Goal: Task Accomplishment & Management: Manage account settings

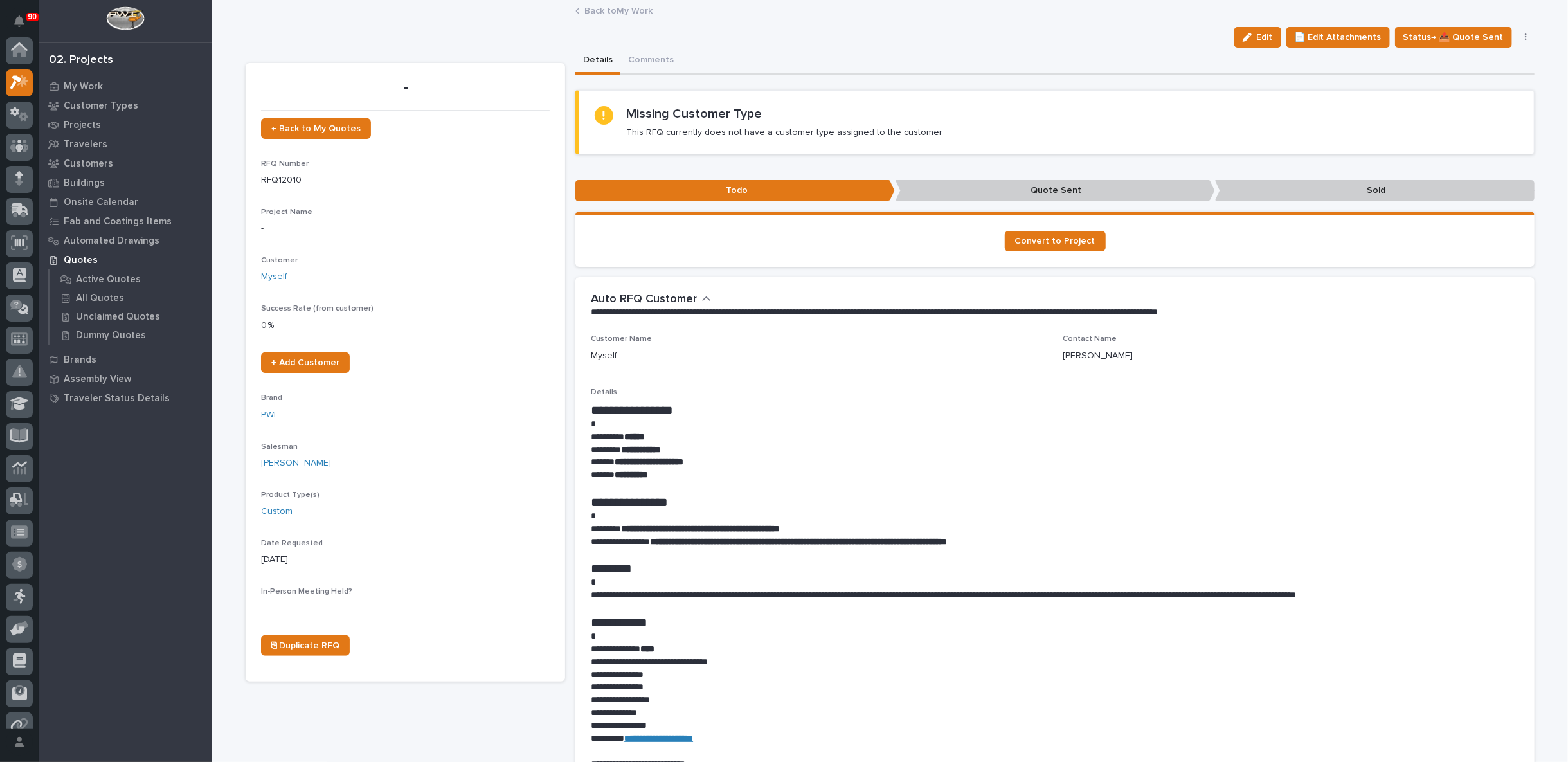
scroll to position [32, 0]
click at [1524, 37] on icon "button" at bounding box center [1525, 37] width 2 height 7
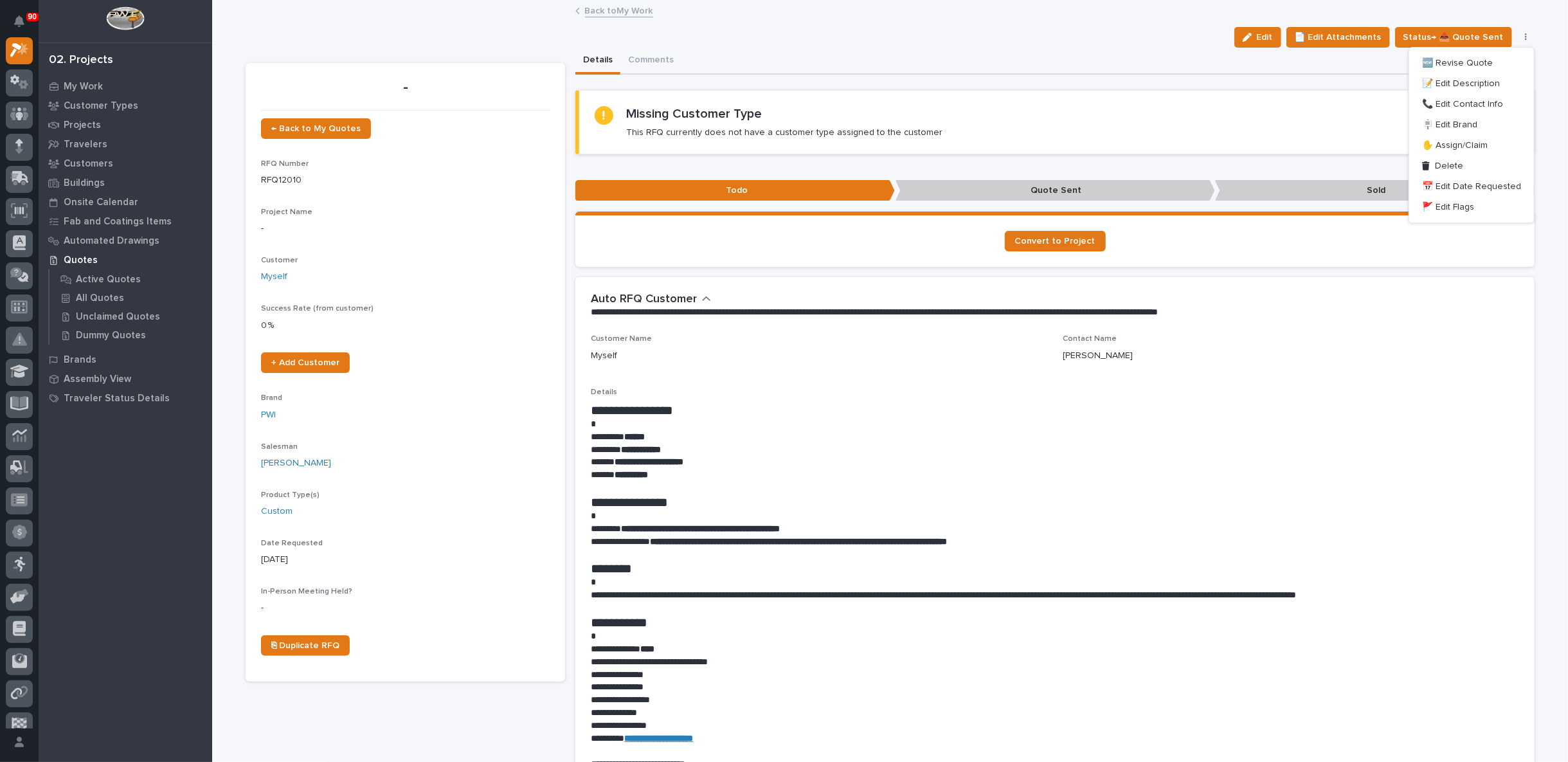
click at [1135, 29] on div "Edit 📄 Edit Attachments Status→ 📤 Quote Sent 🆕 Revise Quote 📝 Edit Description …" at bounding box center [890, 37] width 1288 height 20
click at [613, 9] on link "Back to My Work" at bounding box center [619, 10] width 68 height 15
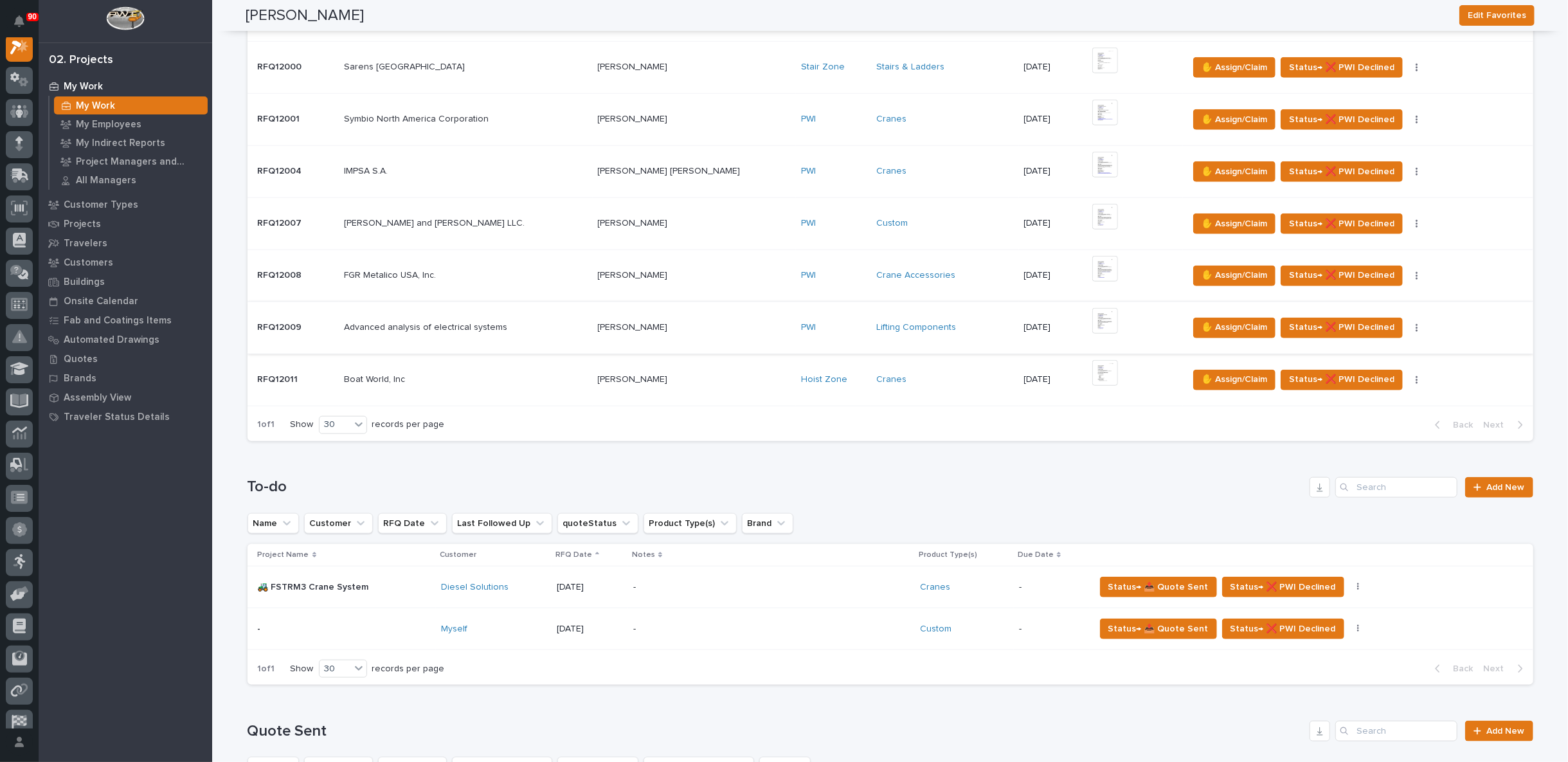
scroll to position [1214, 0]
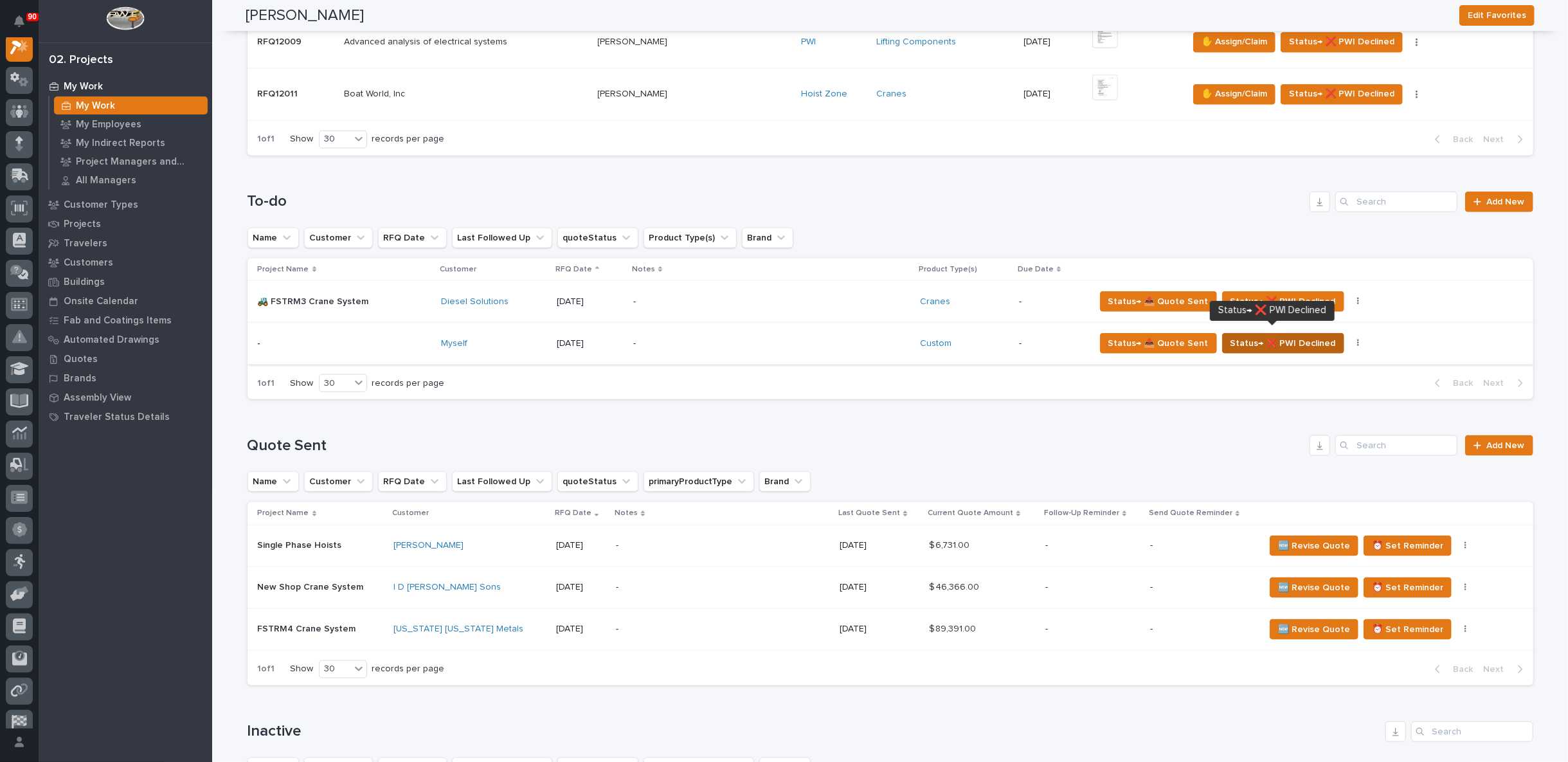
click at [1281, 337] on span "Status→ ❌ PWI Declined" at bounding box center [1283, 343] width 105 height 16
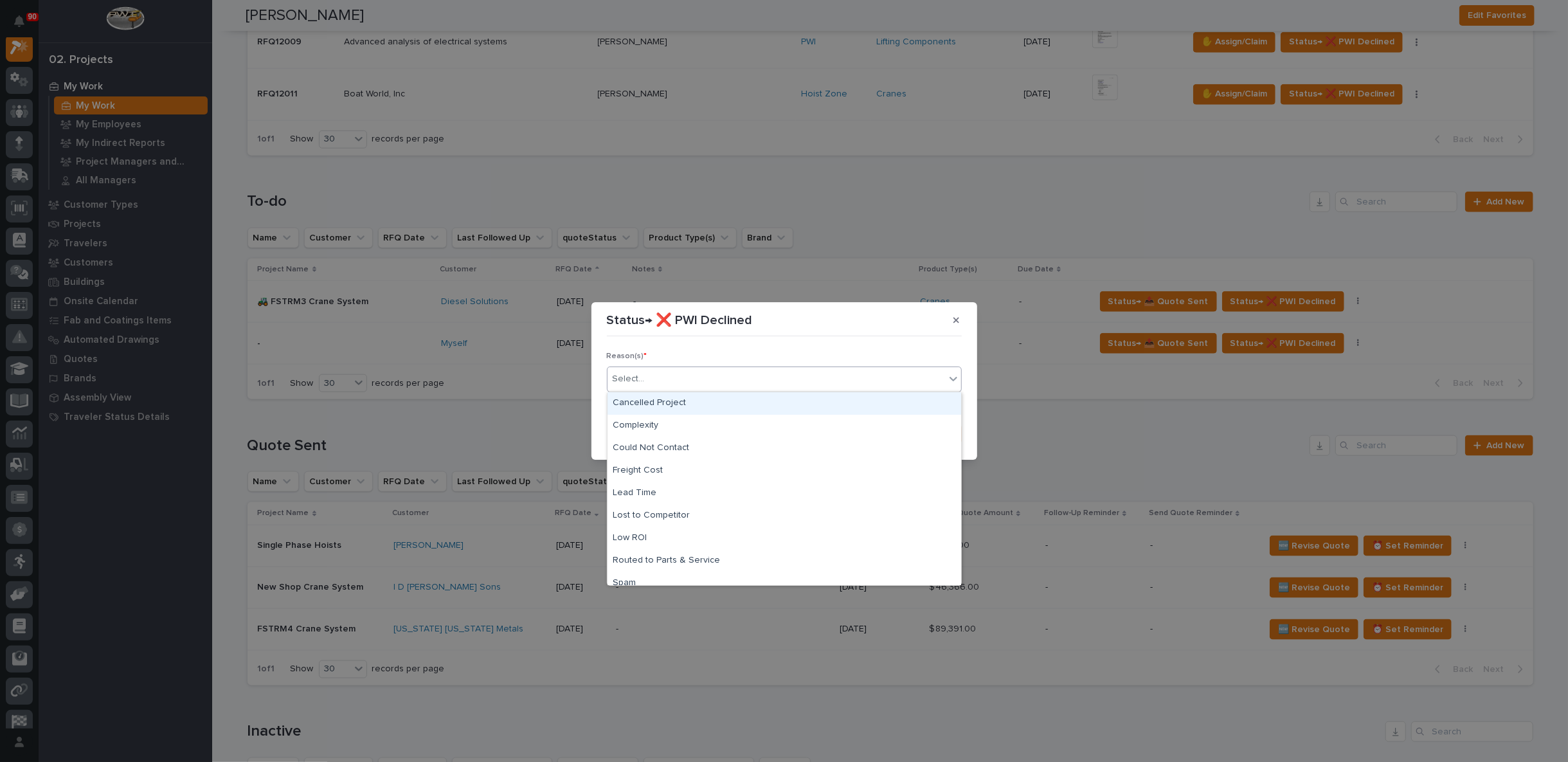
click at [644, 375] on div "Select..." at bounding box center [776, 378] width 337 height 21
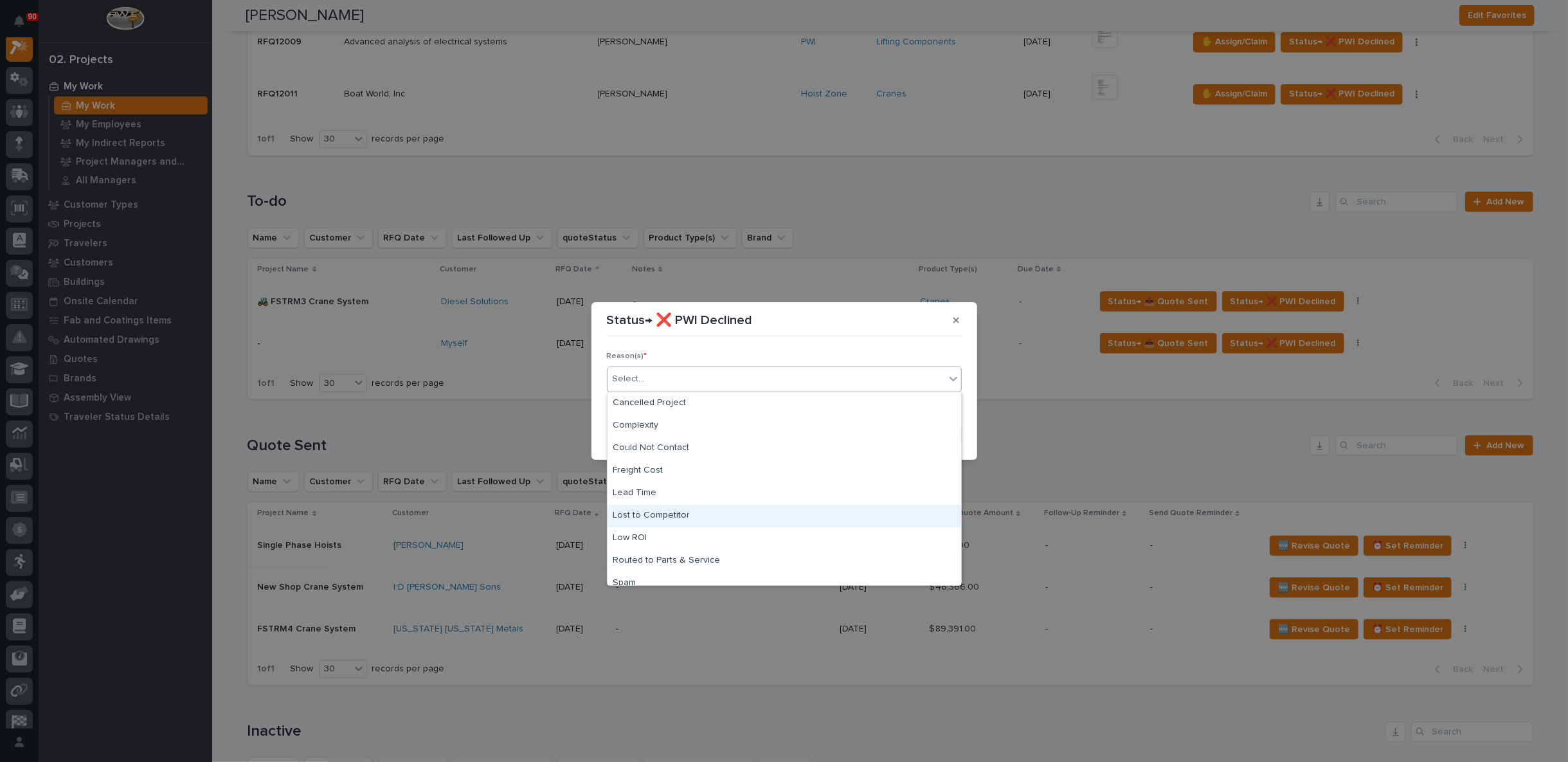
scroll to position [32, 0]
click at [673, 503] on div "Low ROI" at bounding box center [784, 506] width 353 height 22
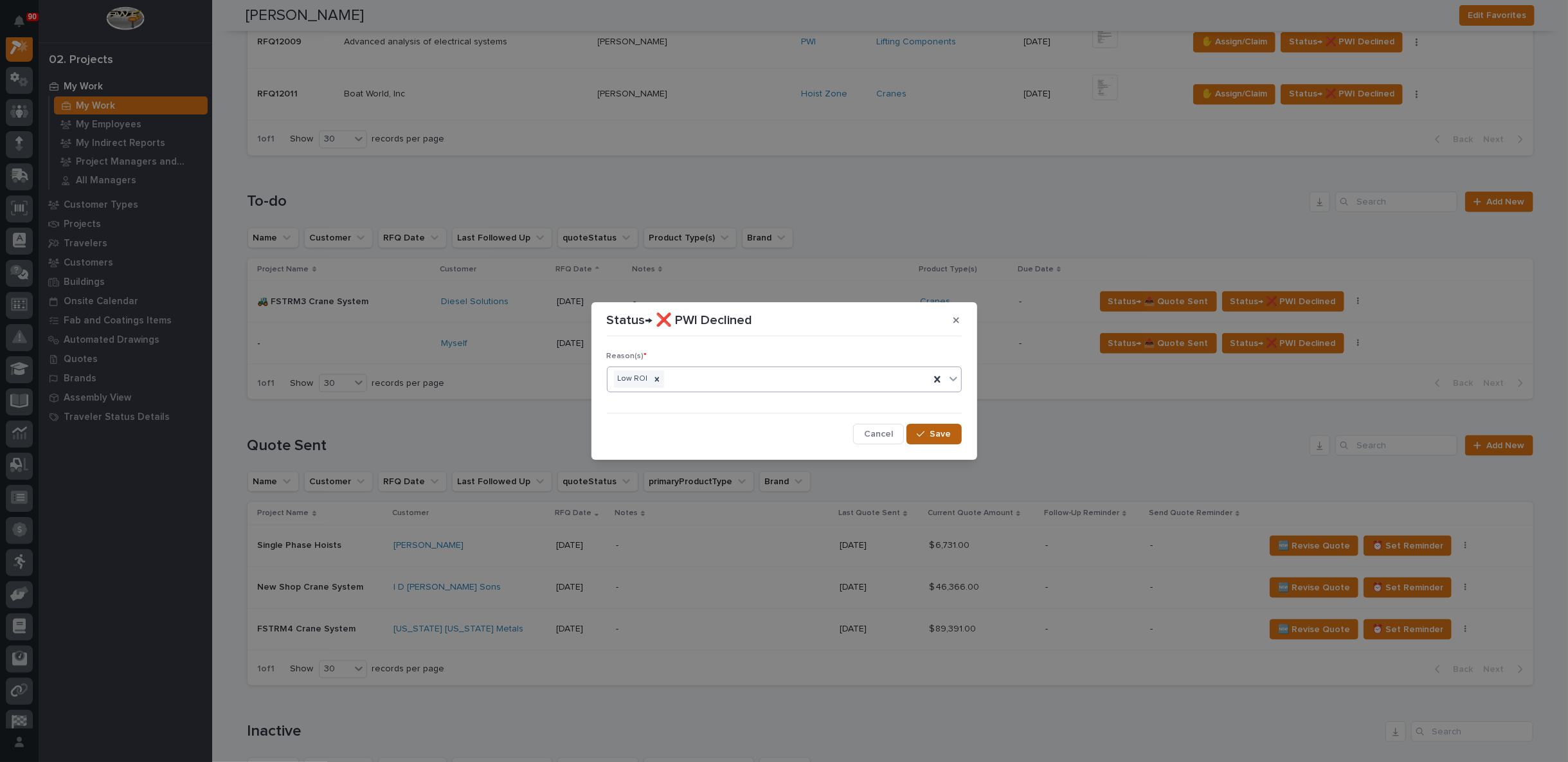
click at [939, 431] on span "Save" at bounding box center [940, 433] width 21 height 11
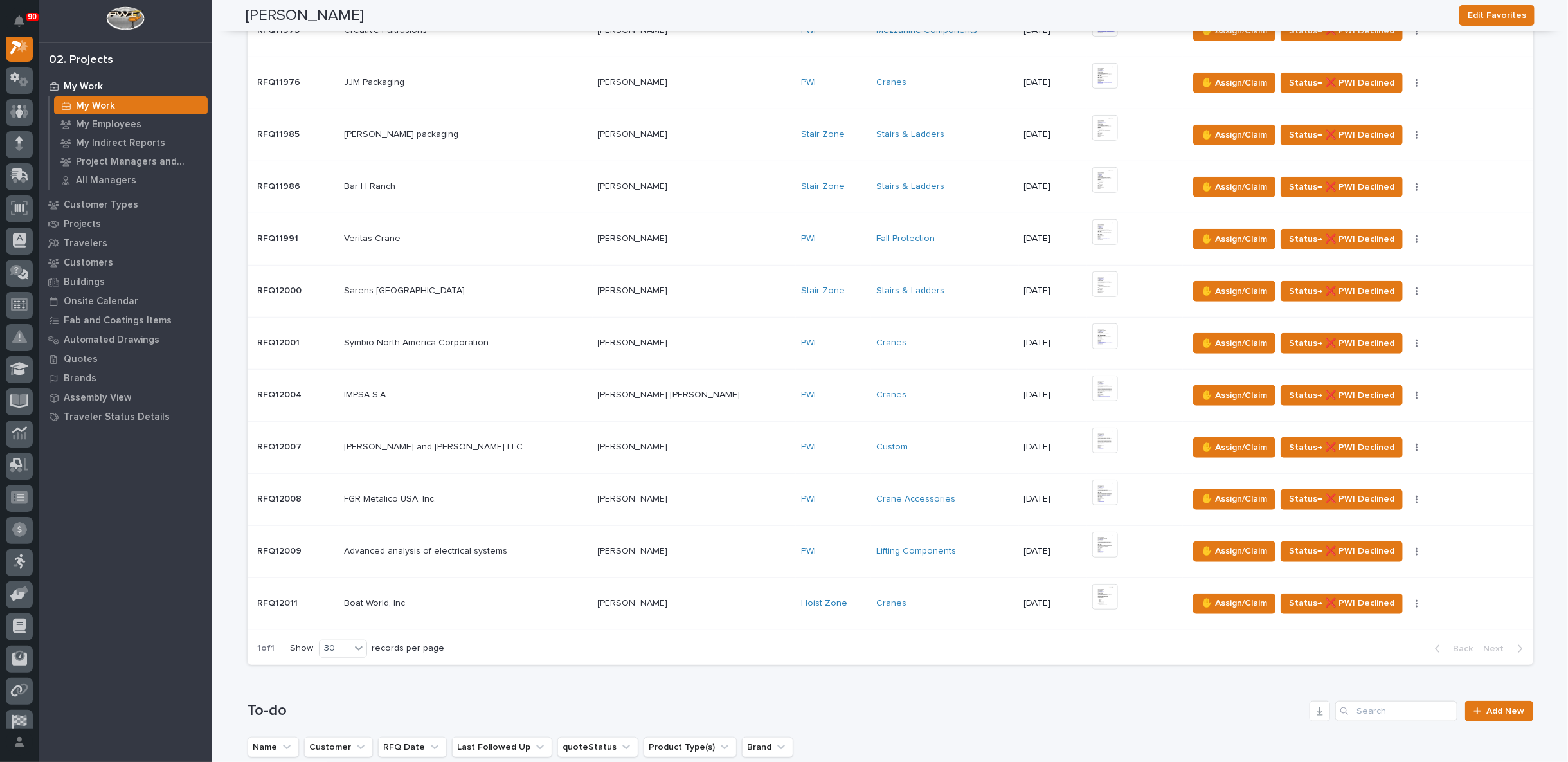
scroll to position [785, 0]
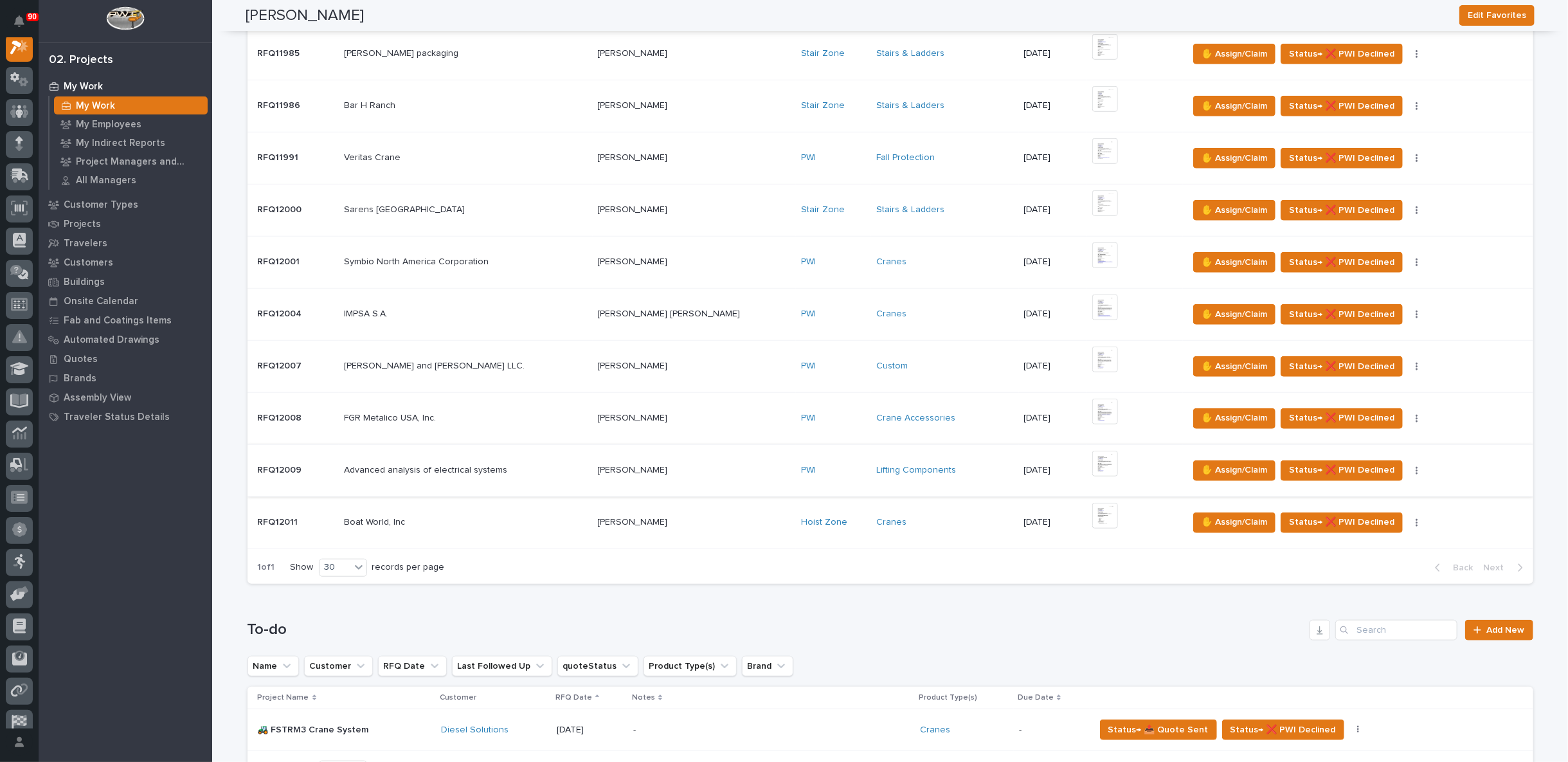
click at [1092, 458] on img at bounding box center [1105, 464] width 26 height 26
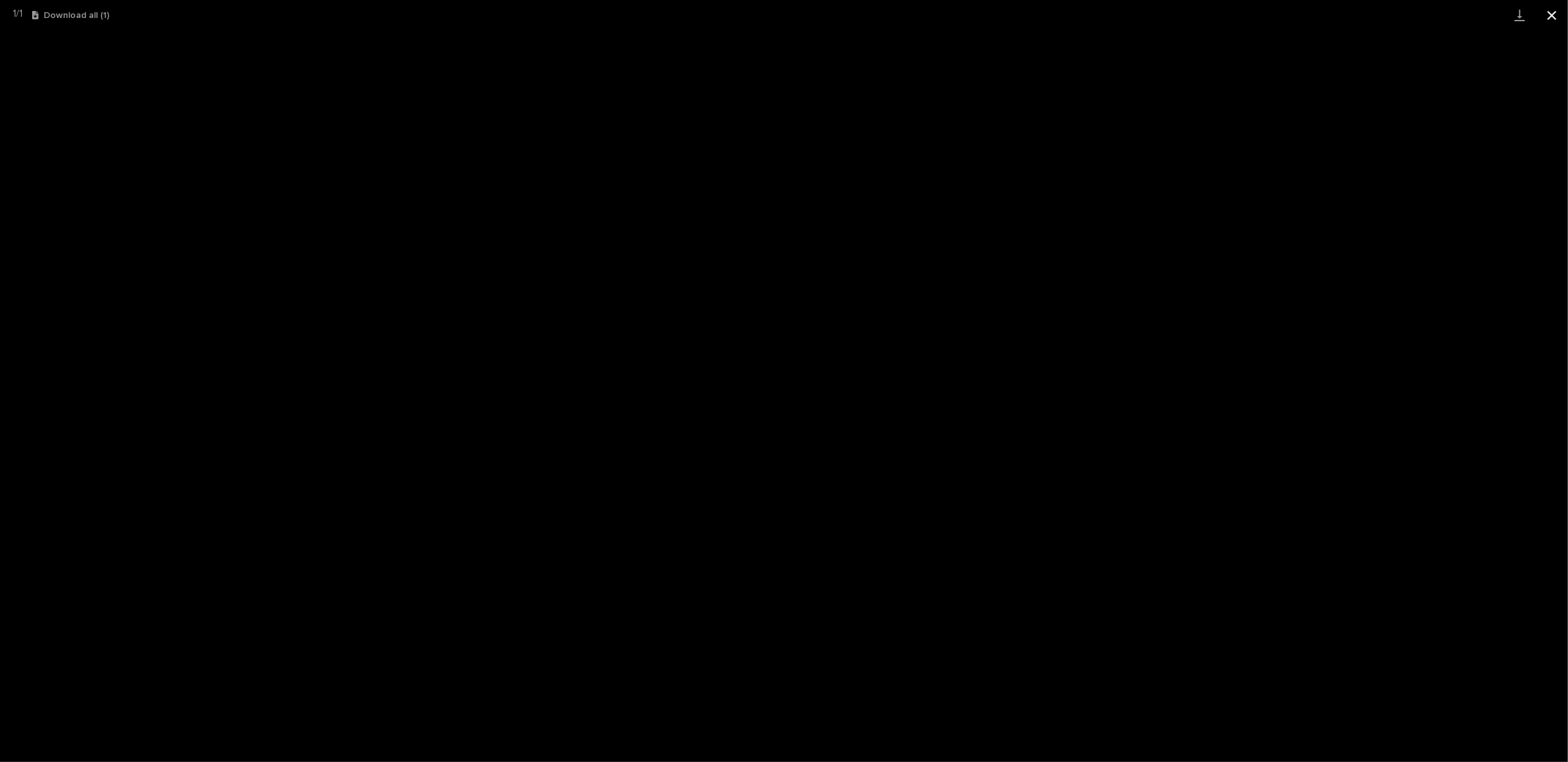
click at [1554, 11] on button "Close gallery" at bounding box center [1551, 15] width 32 height 30
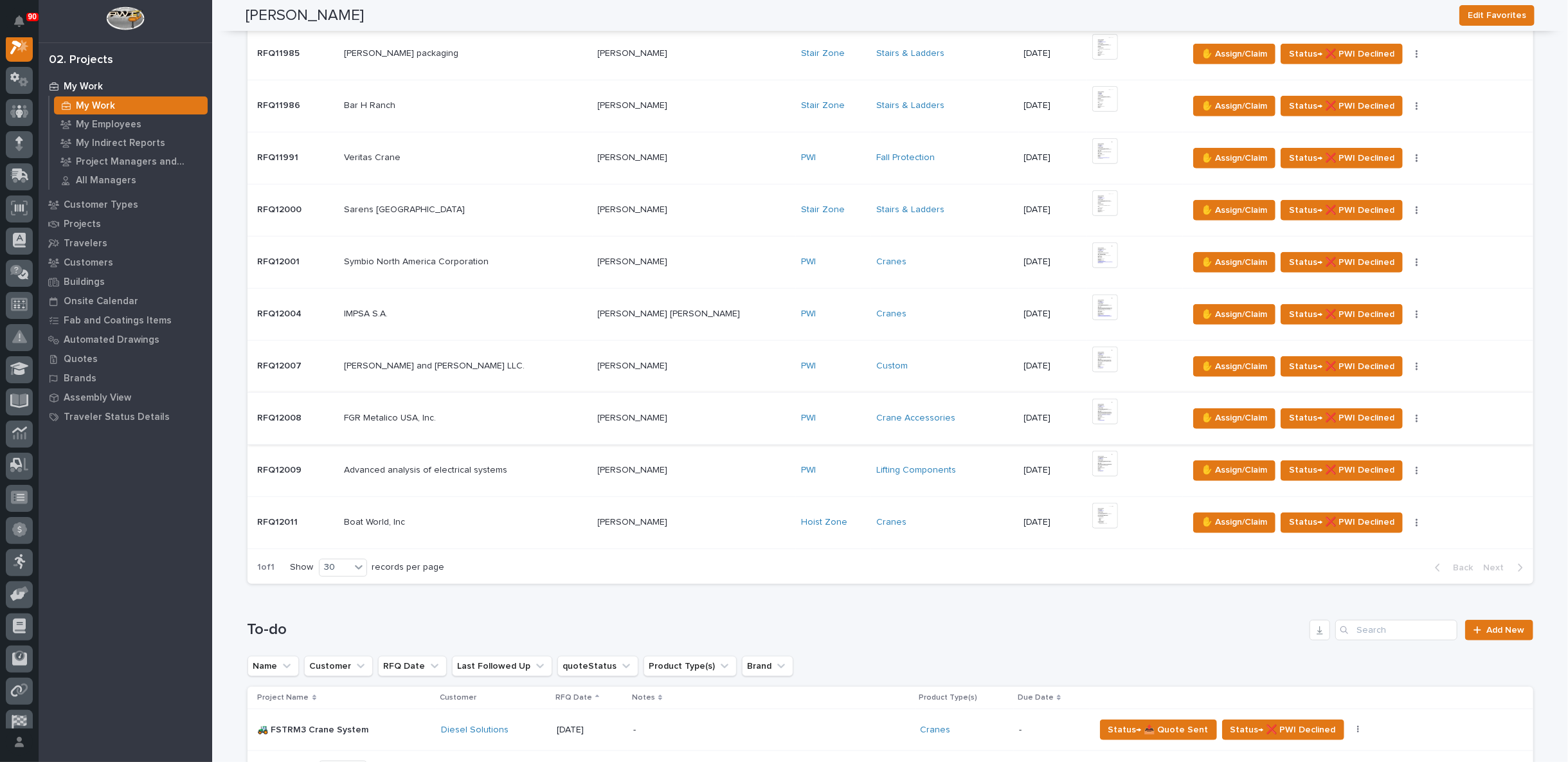
click at [1092, 408] on img at bounding box center [1105, 412] width 26 height 26
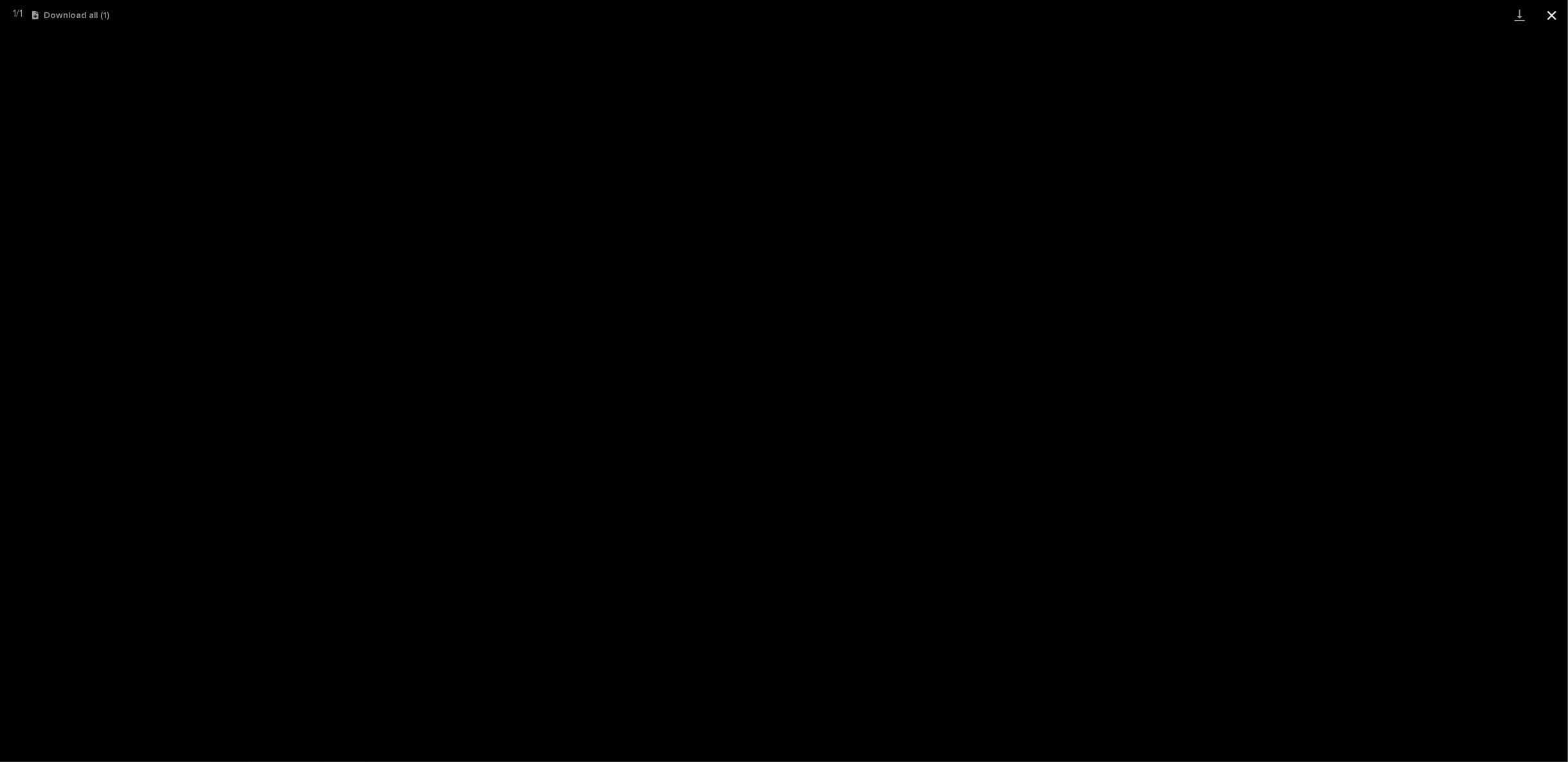
click at [1549, 13] on button "Close gallery" at bounding box center [1551, 15] width 32 height 30
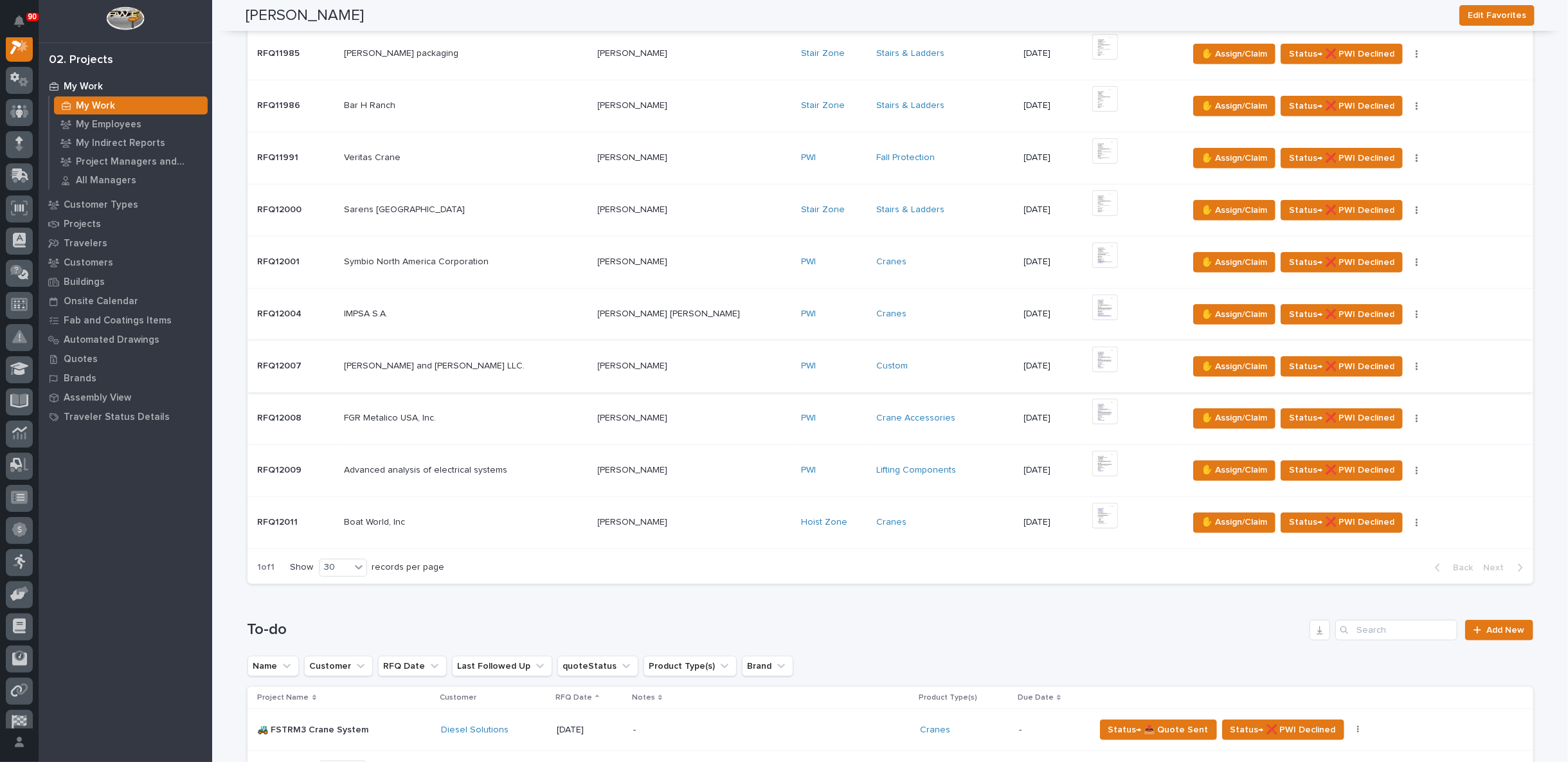
click at [1092, 356] on img at bounding box center [1105, 360] width 26 height 26
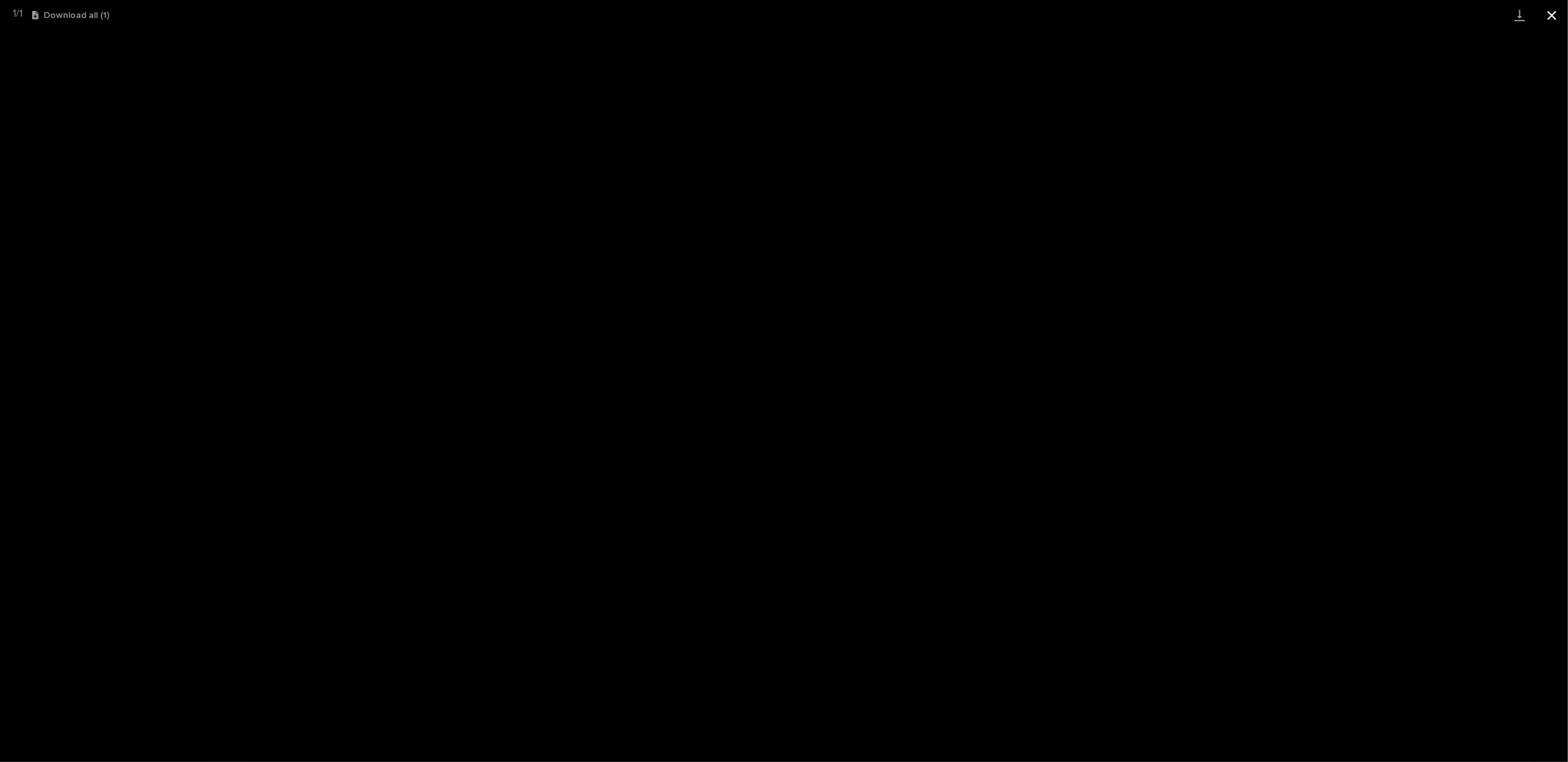
click at [1551, 12] on button "Close gallery" at bounding box center [1551, 15] width 32 height 30
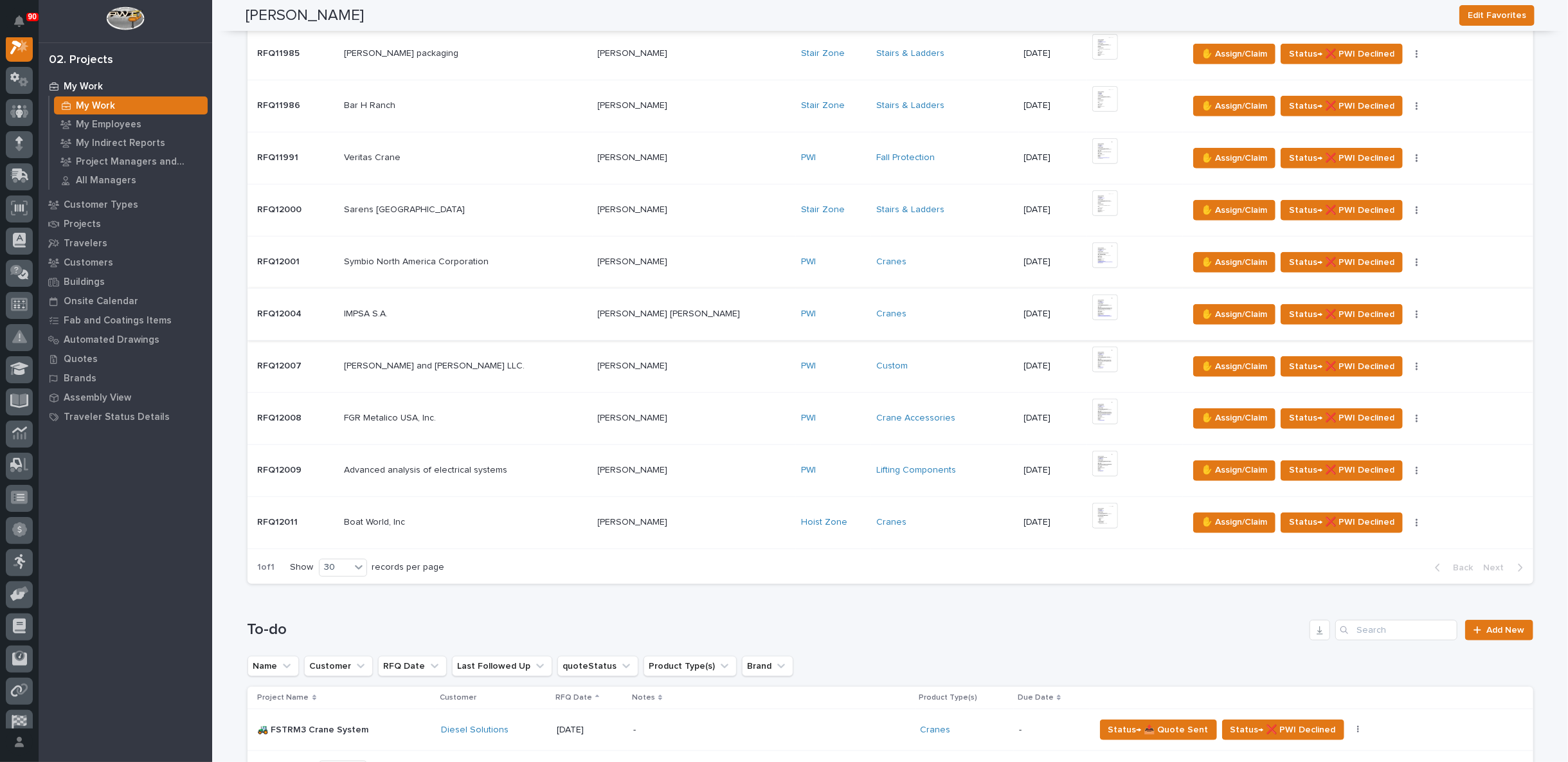
click at [1092, 302] on img at bounding box center [1105, 307] width 26 height 26
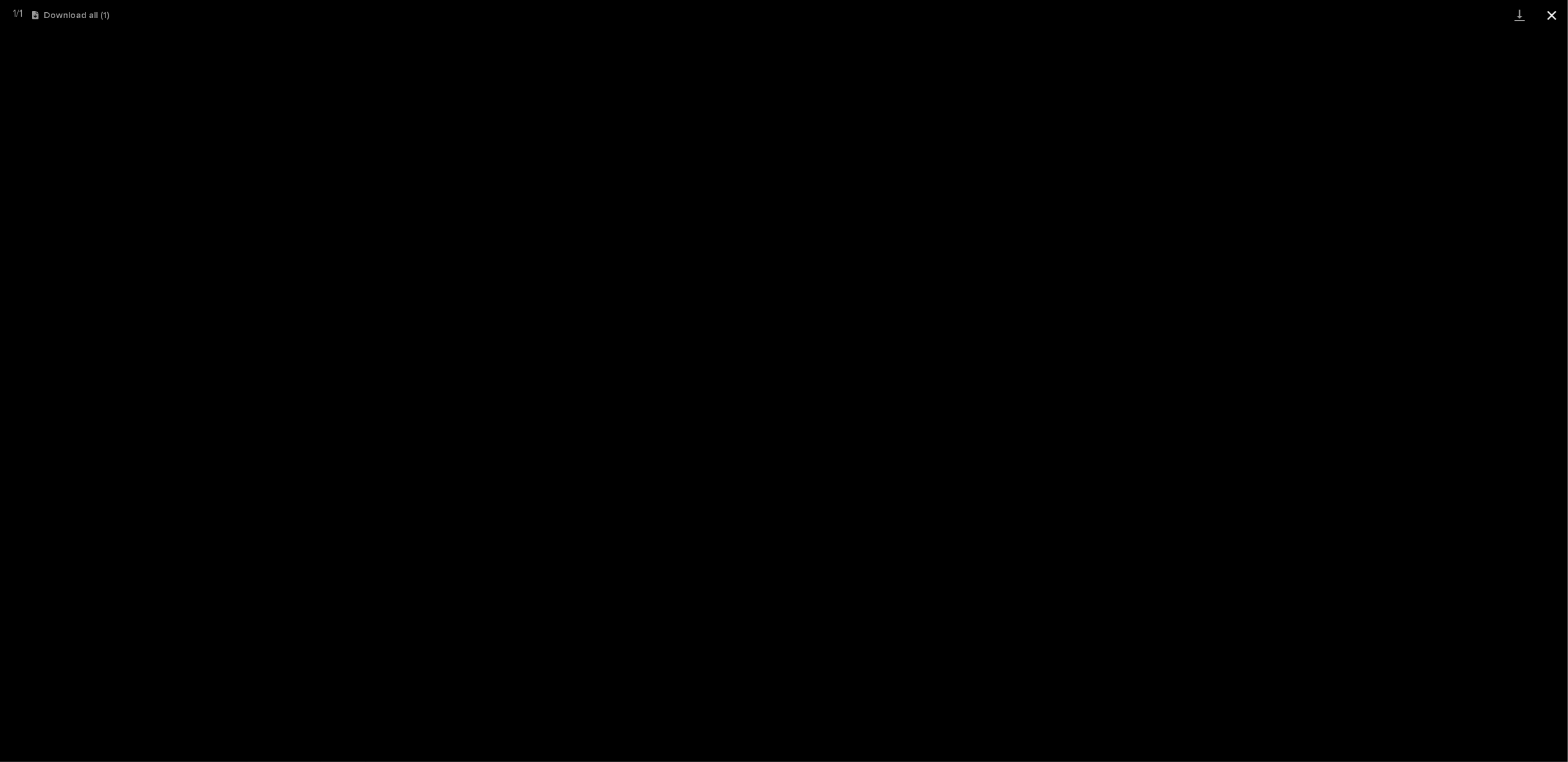
click at [1547, 13] on button "Close gallery" at bounding box center [1551, 15] width 32 height 30
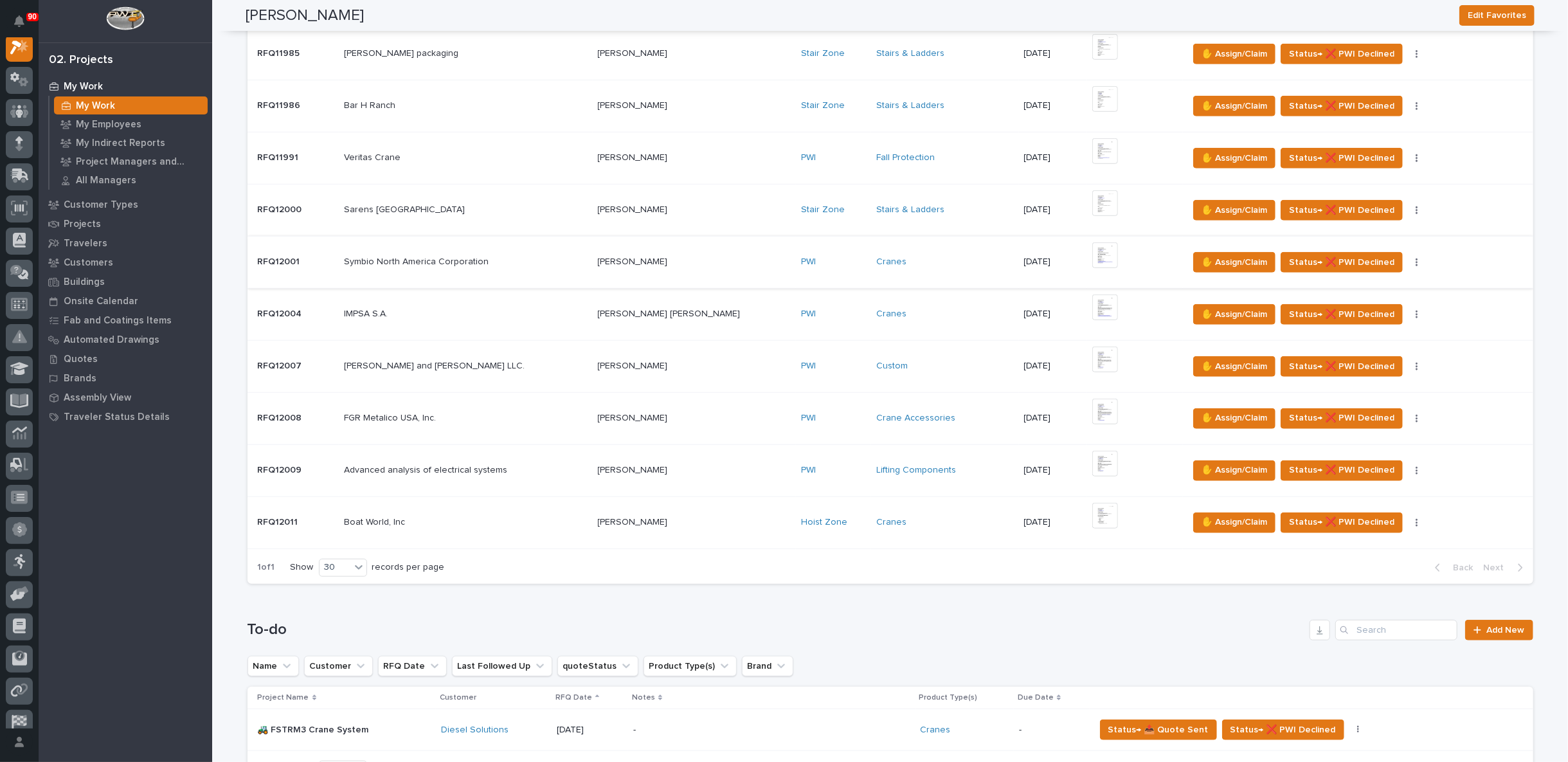
click at [1092, 242] on img at bounding box center [1105, 255] width 26 height 26
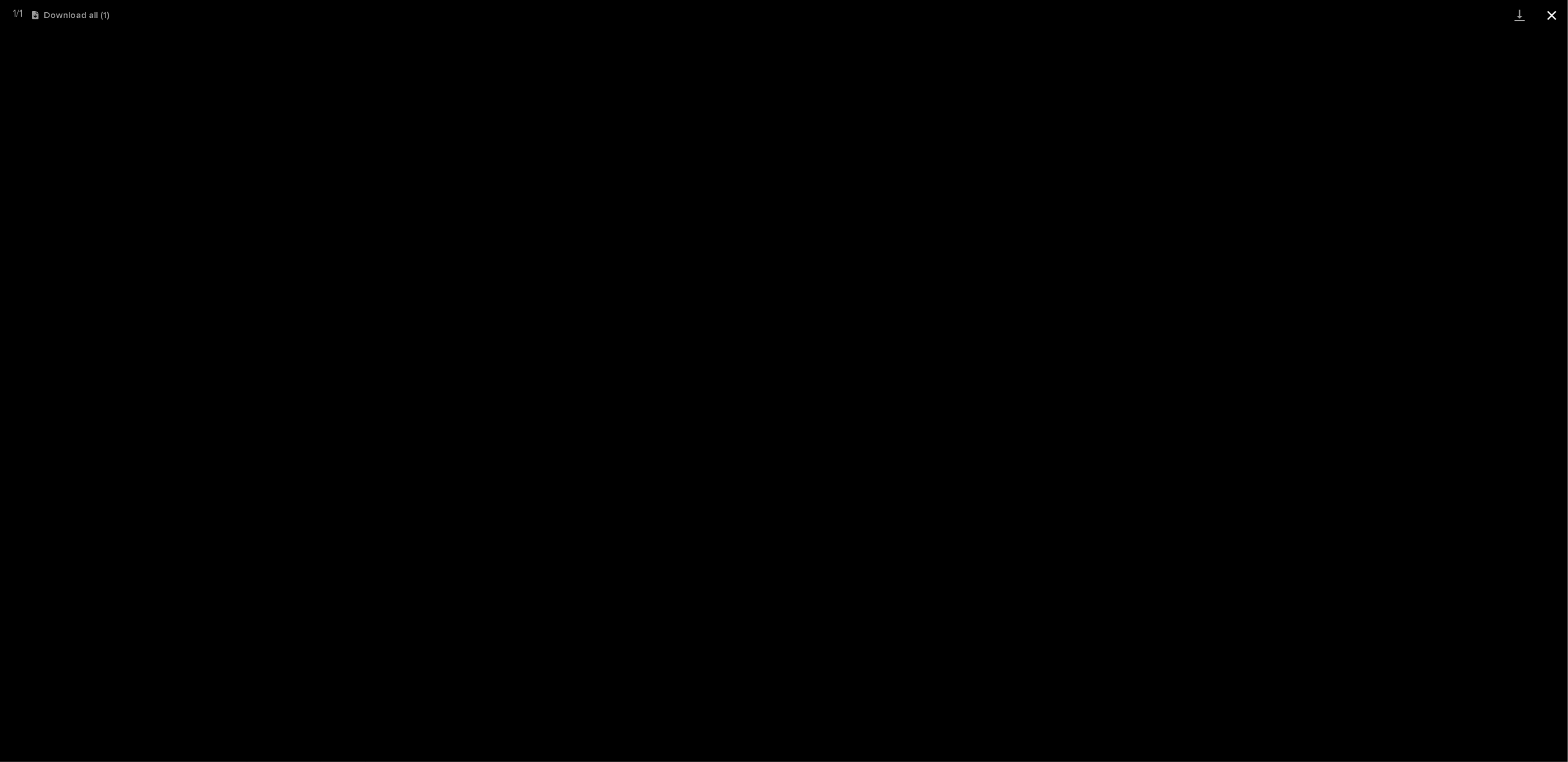
click at [1551, 11] on button "Close gallery" at bounding box center [1551, 15] width 32 height 30
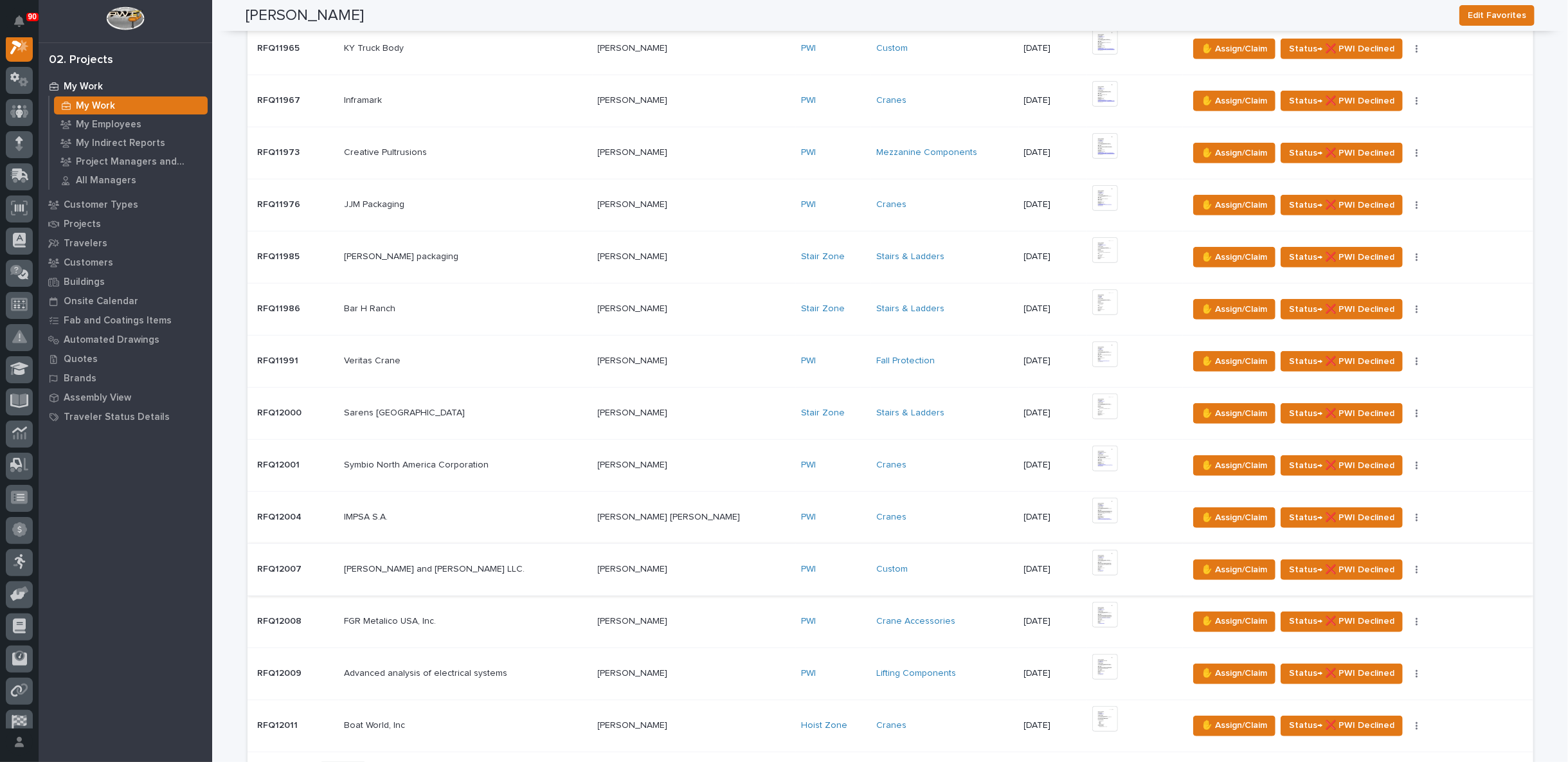
scroll to position [571, 0]
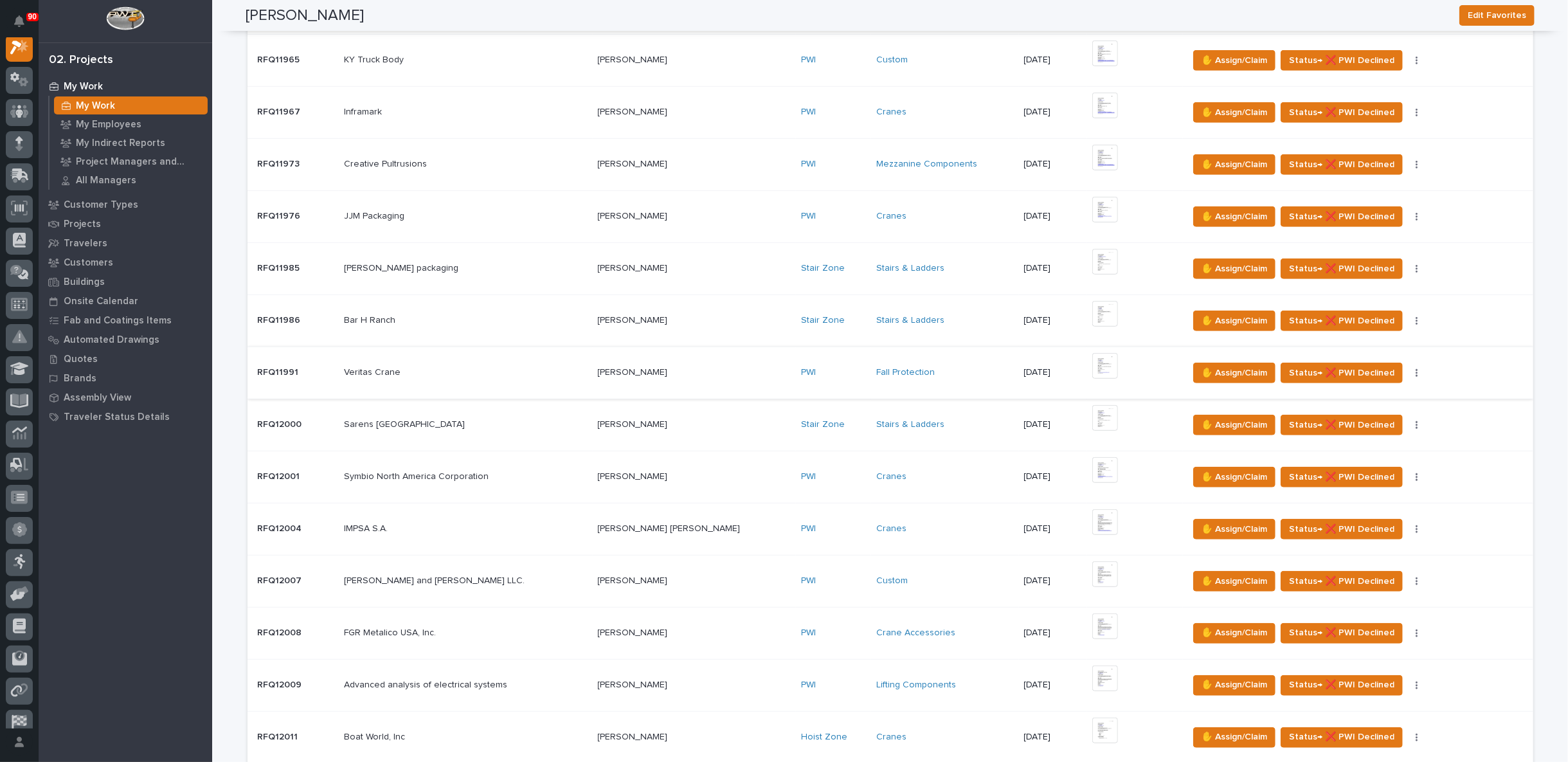
click at [1092, 363] on img at bounding box center [1105, 366] width 26 height 26
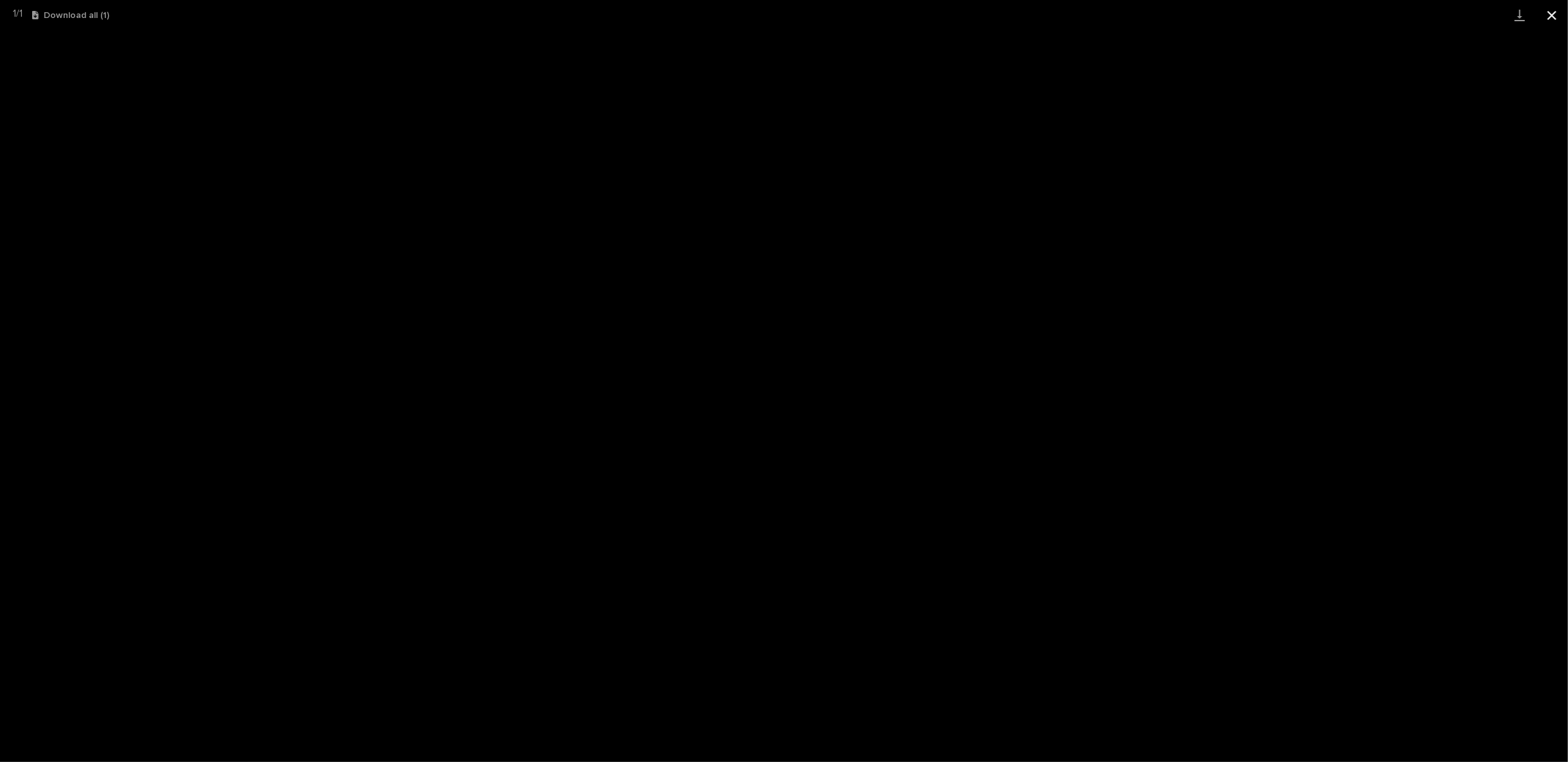
click at [1557, 11] on button "Close gallery" at bounding box center [1551, 15] width 32 height 30
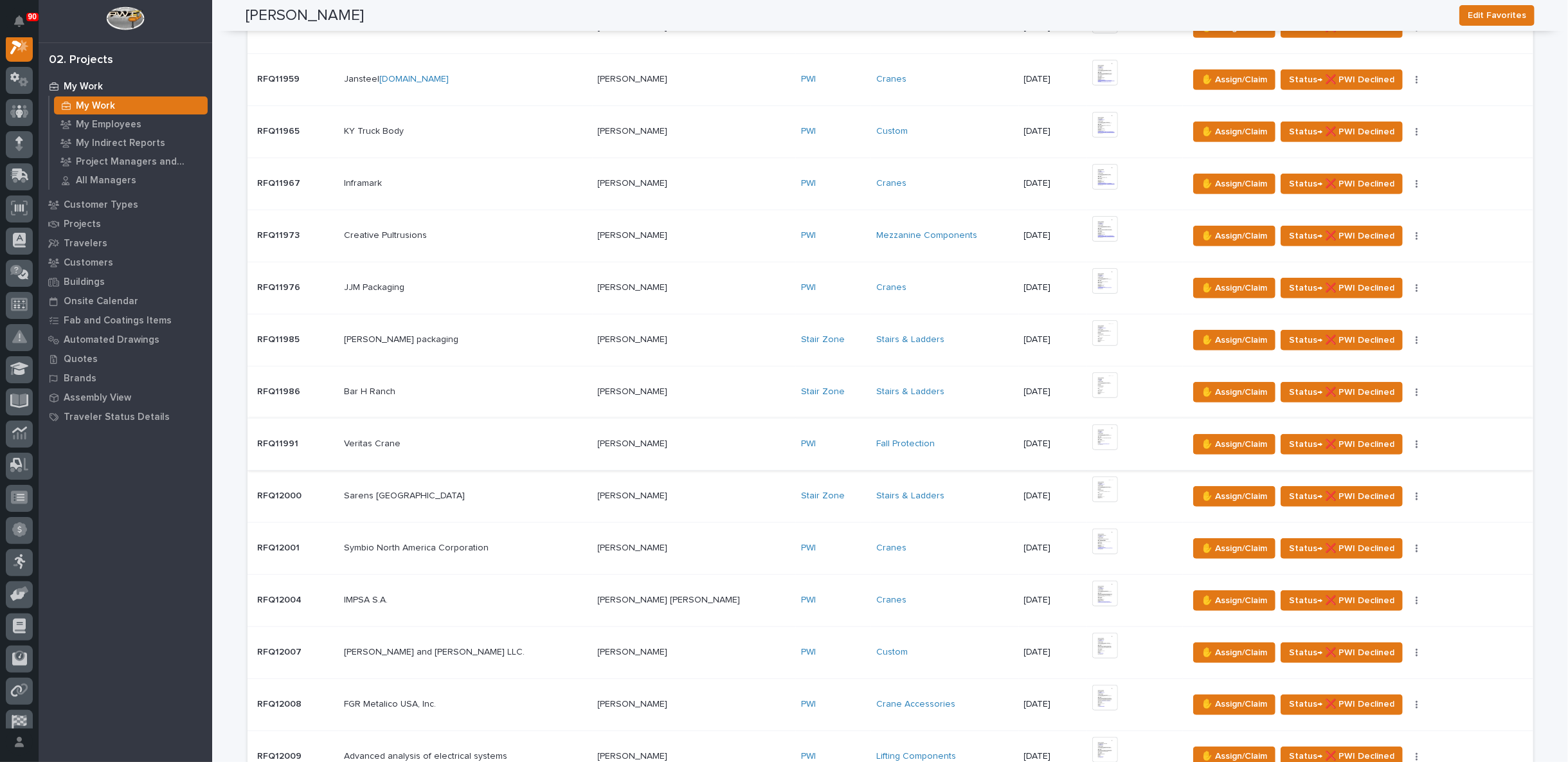
scroll to position [428, 0]
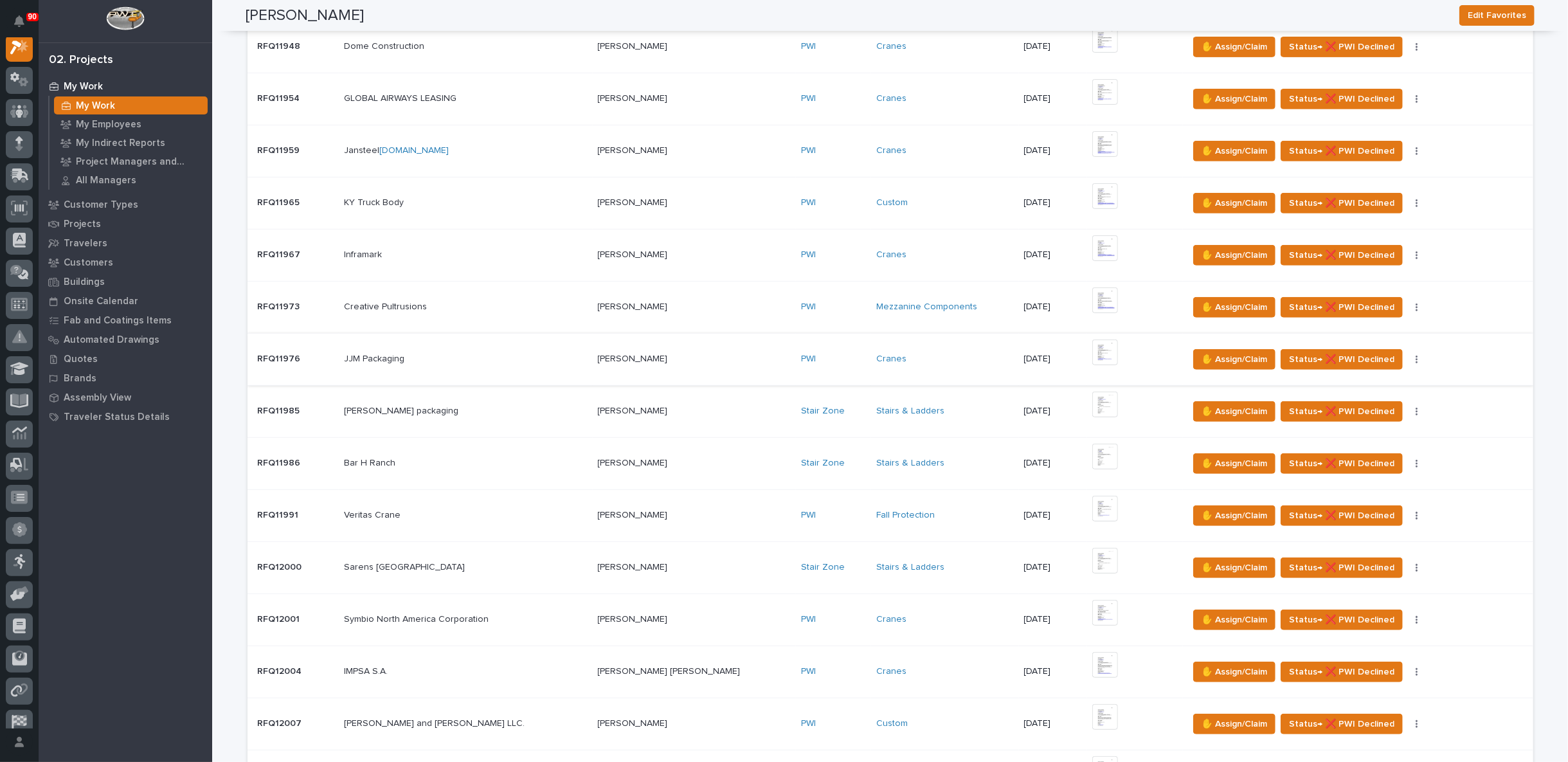
click at [1092, 349] on img at bounding box center [1105, 352] width 26 height 26
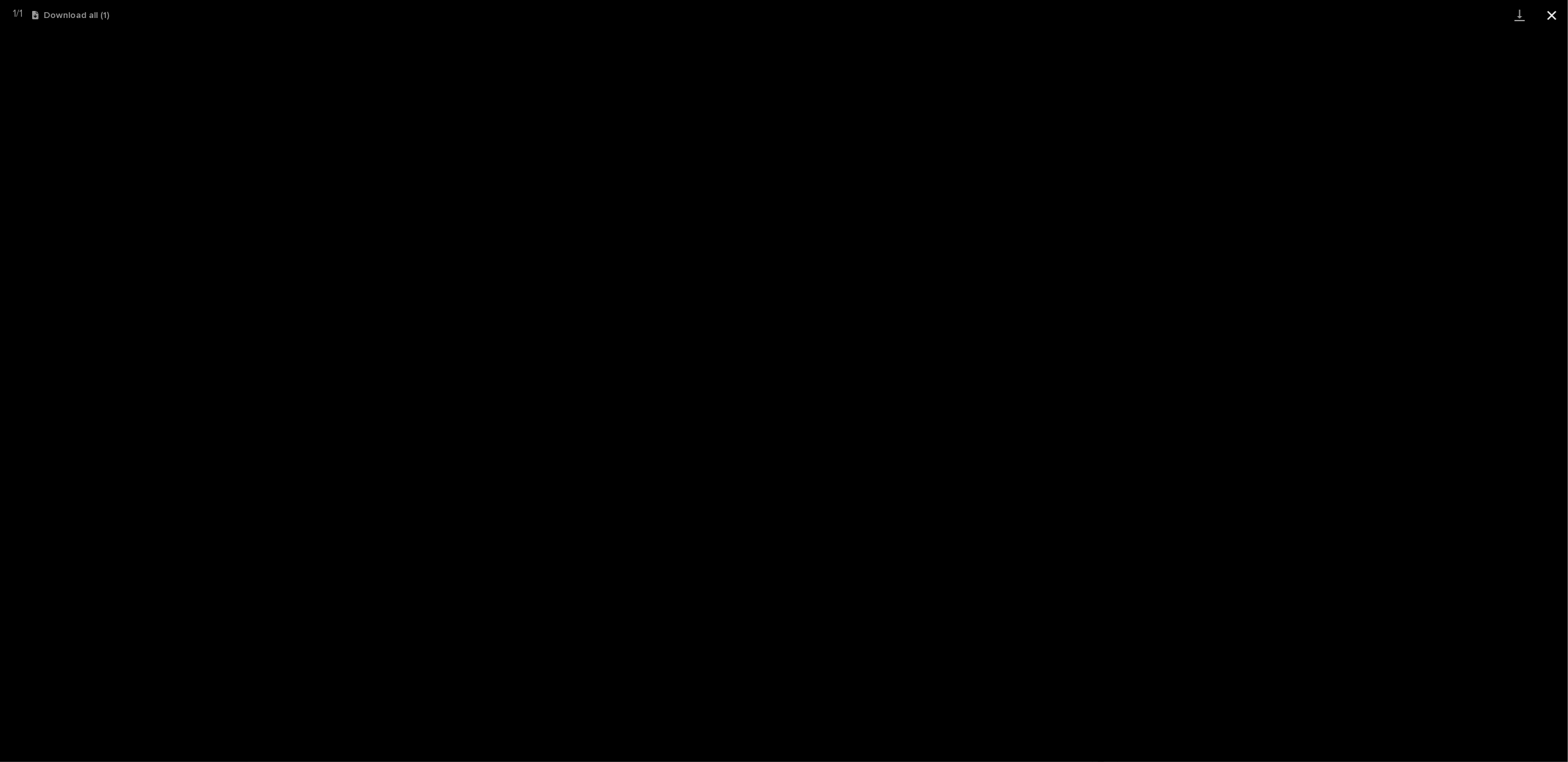
click at [1551, 15] on button "Close gallery" at bounding box center [1551, 15] width 32 height 30
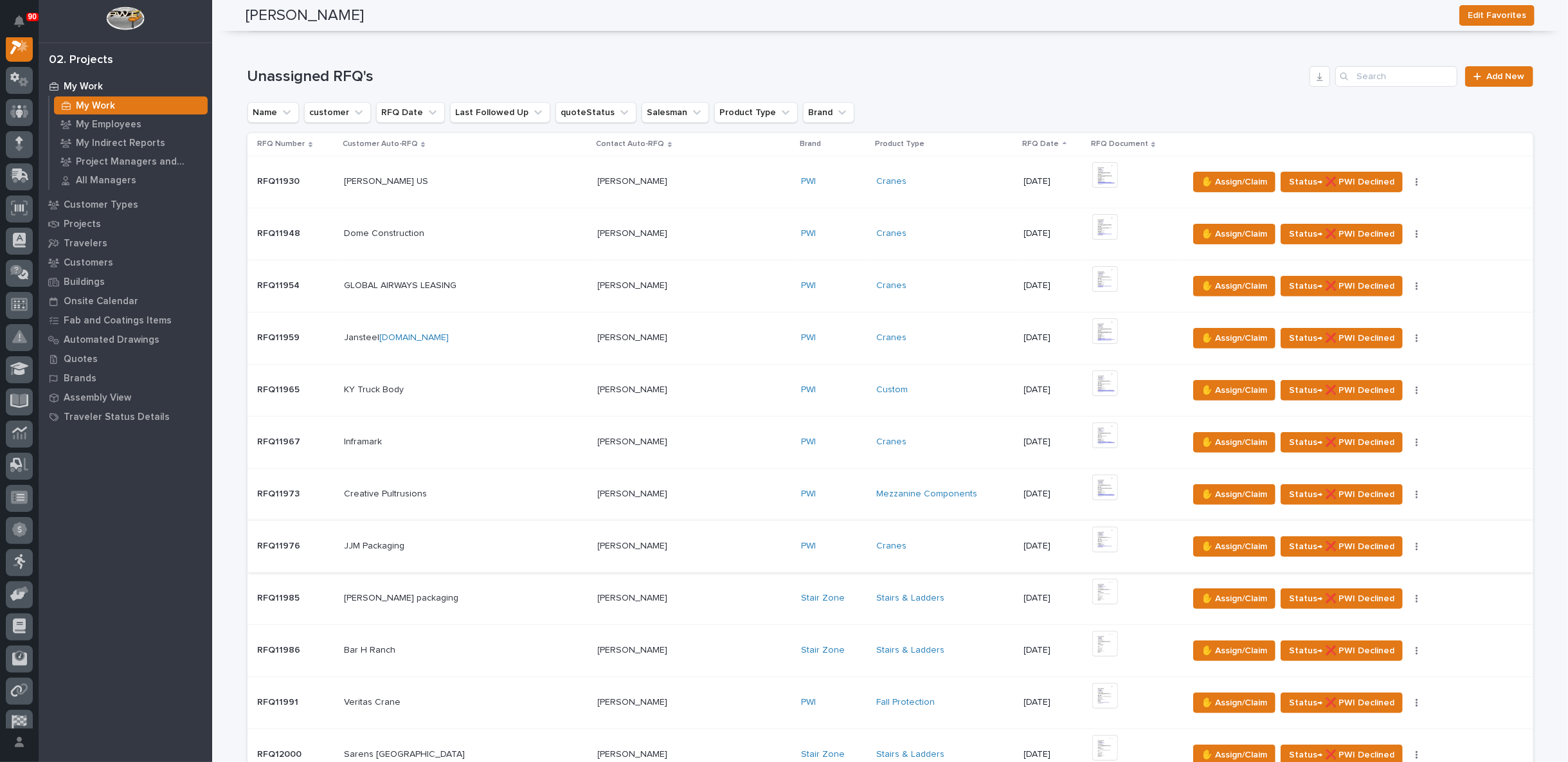
scroll to position [214, 0]
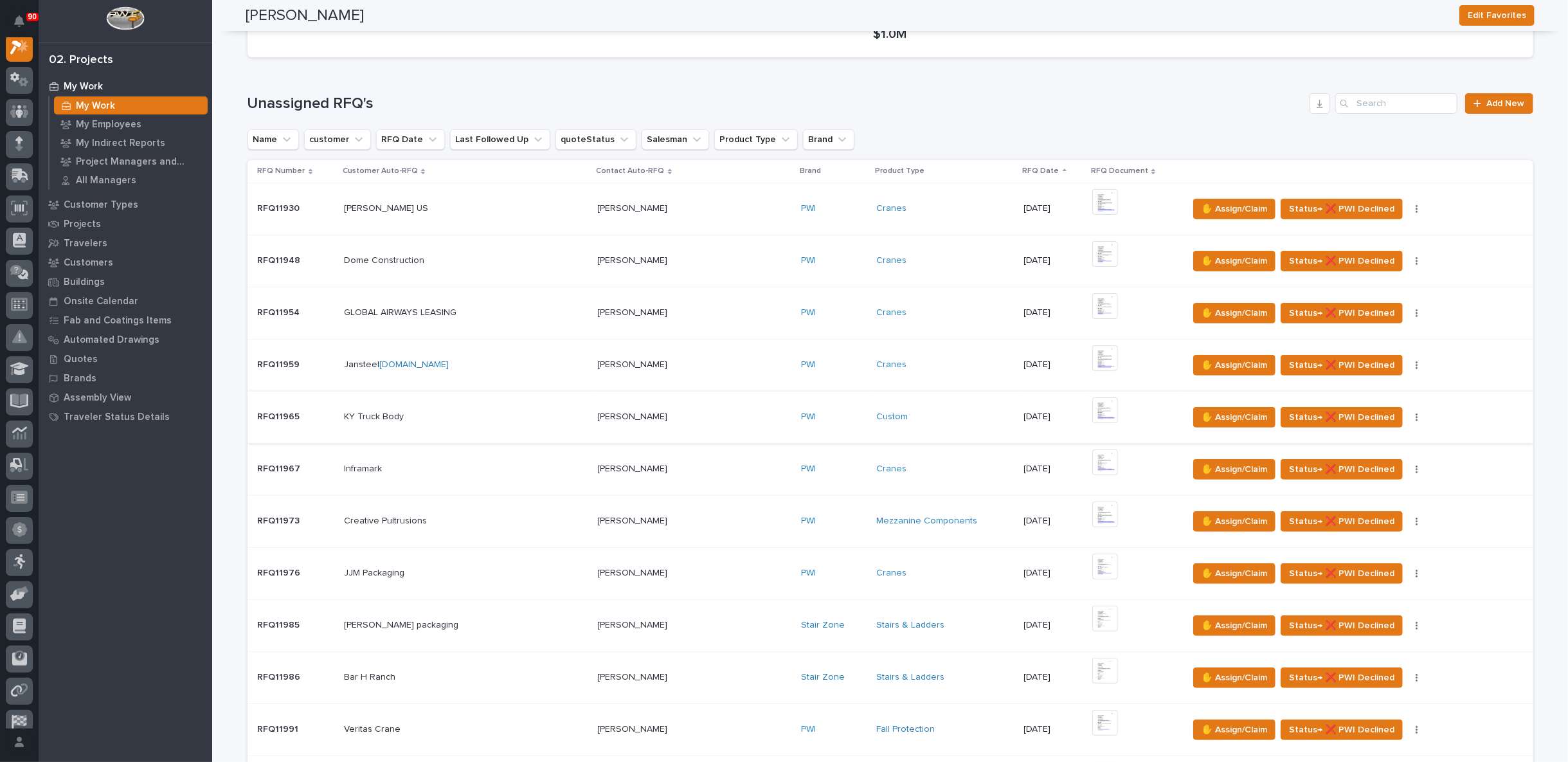
click at [1092, 407] on img at bounding box center [1105, 410] width 26 height 26
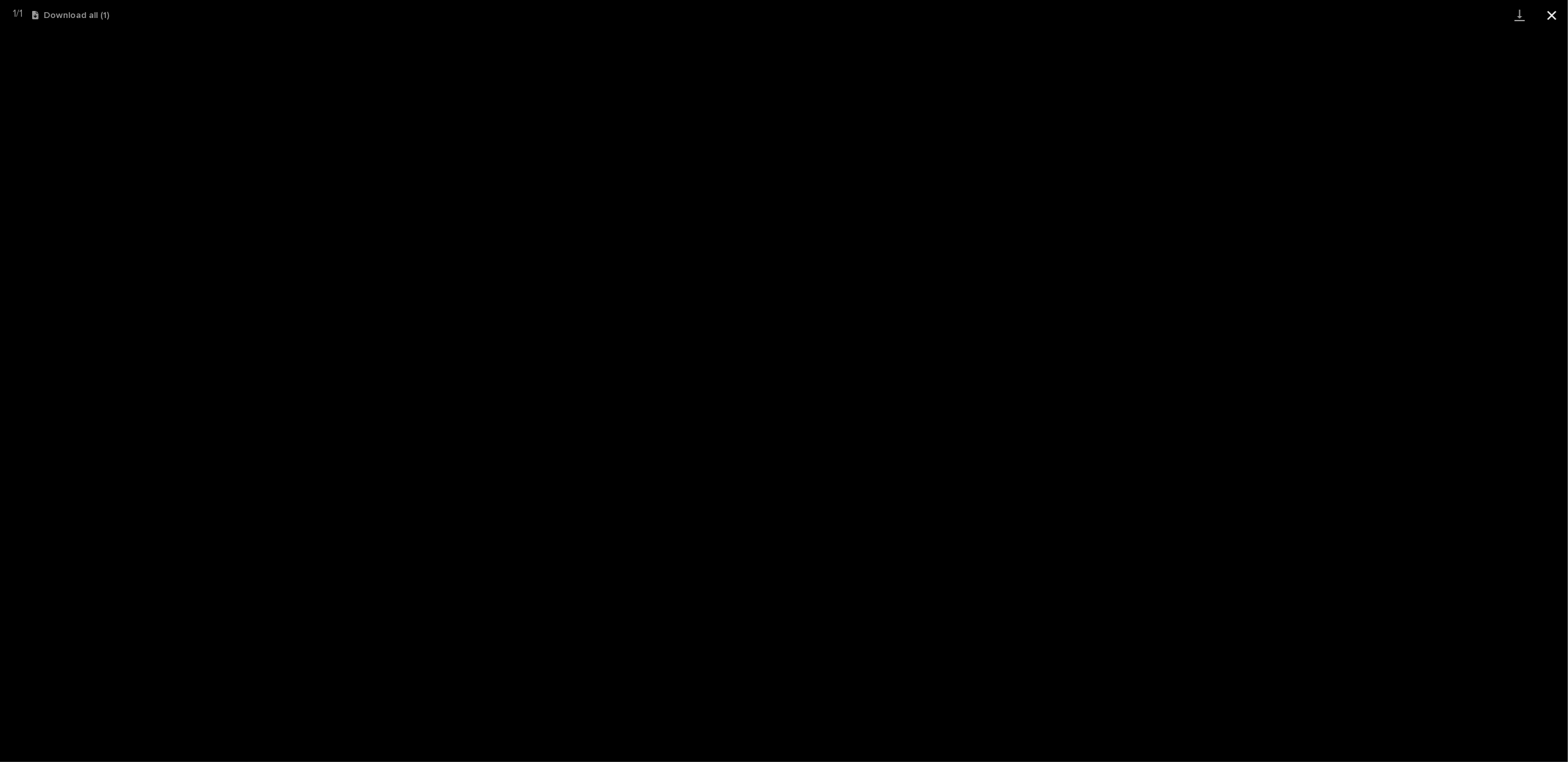
click at [1557, 9] on button "Close gallery" at bounding box center [1551, 15] width 32 height 30
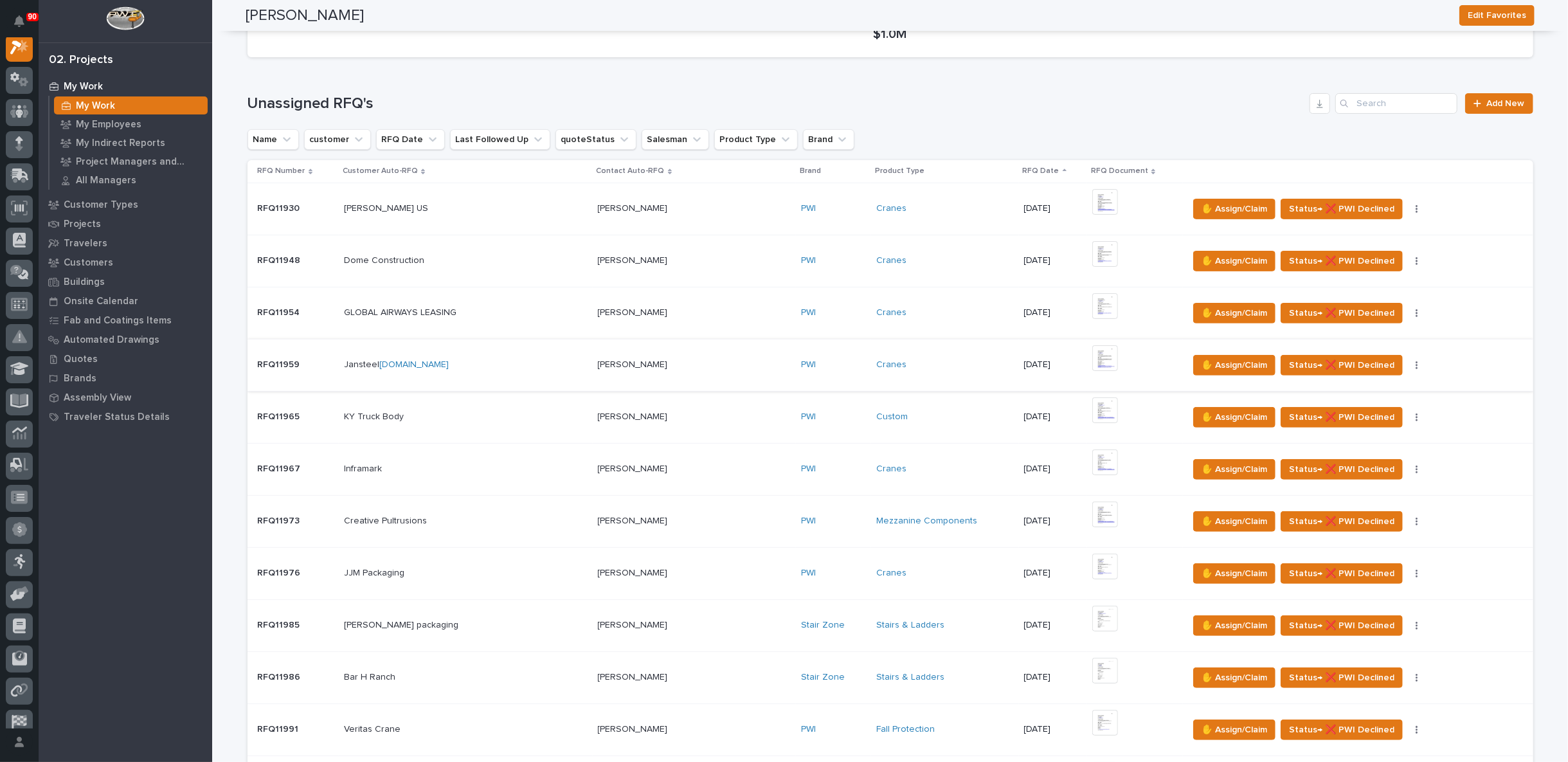
click at [1092, 351] on img at bounding box center [1105, 358] width 26 height 26
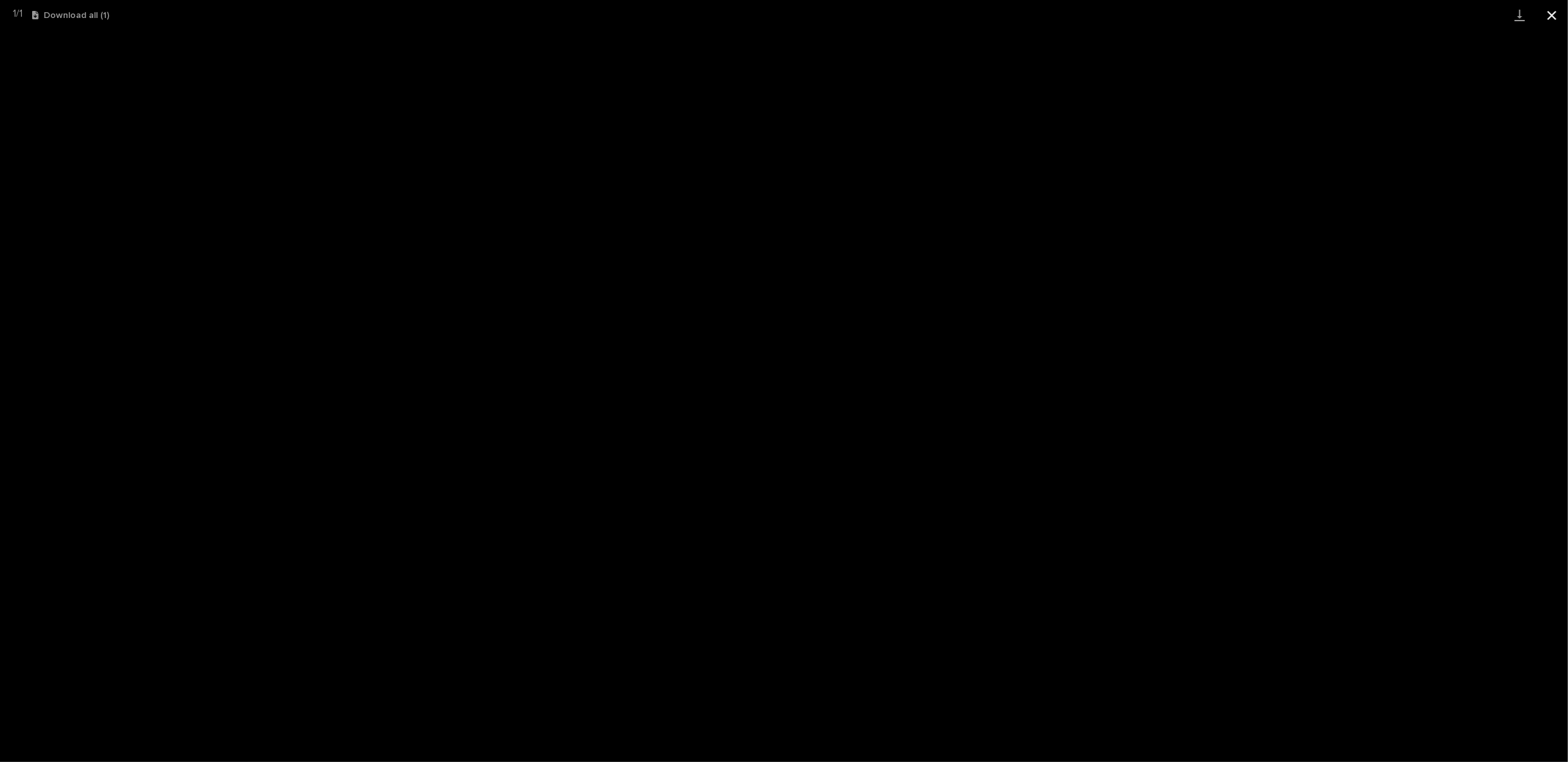
click at [1558, 17] on button "Close gallery" at bounding box center [1551, 15] width 32 height 30
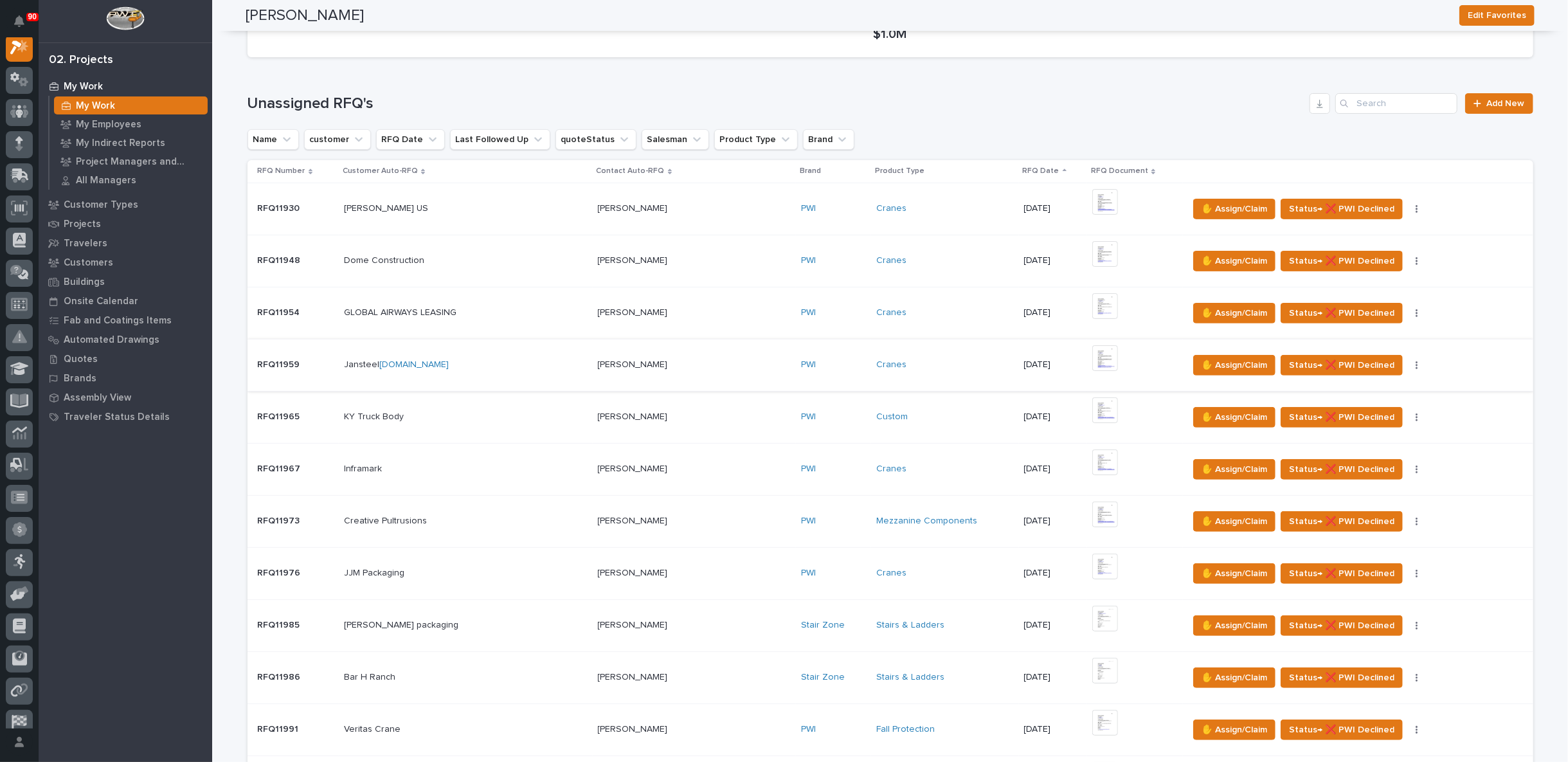
click at [1092, 354] on img at bounding box center [1105, 358] width 26 height 26
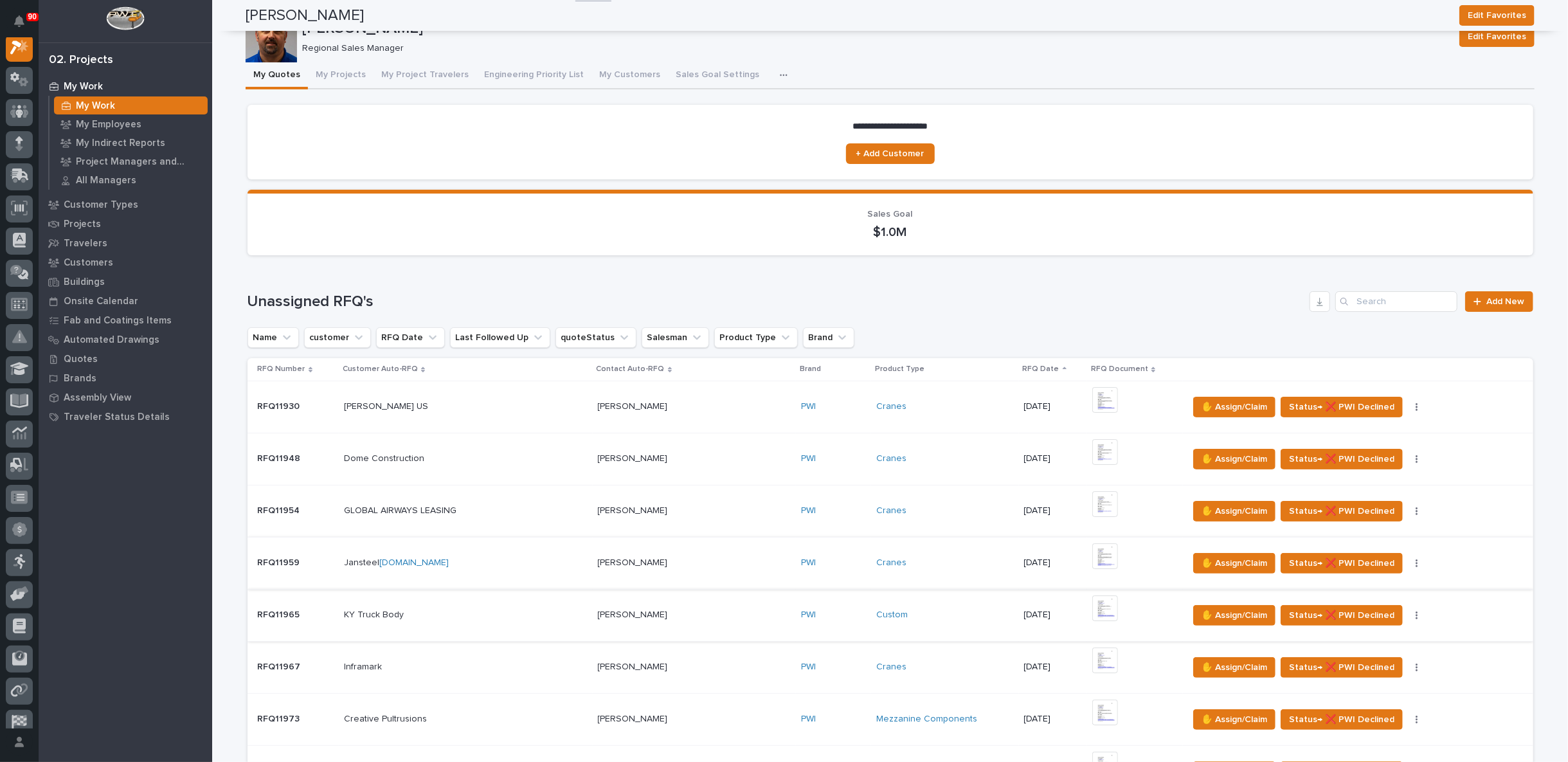
scroll to position [0, 0]
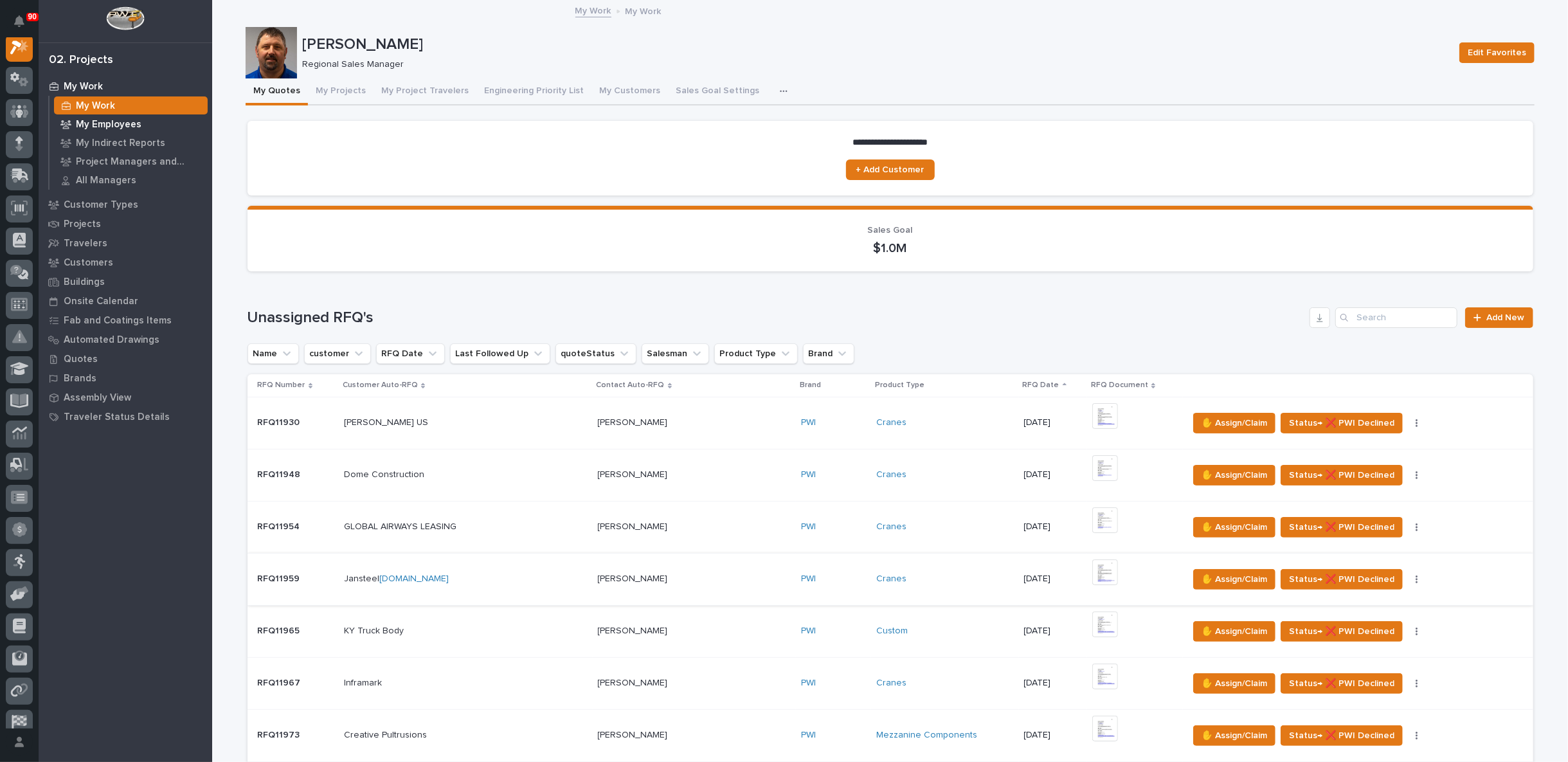
click at [114, 119] on p "My Employees" at bounding box center [108, 125] width 65 height 11
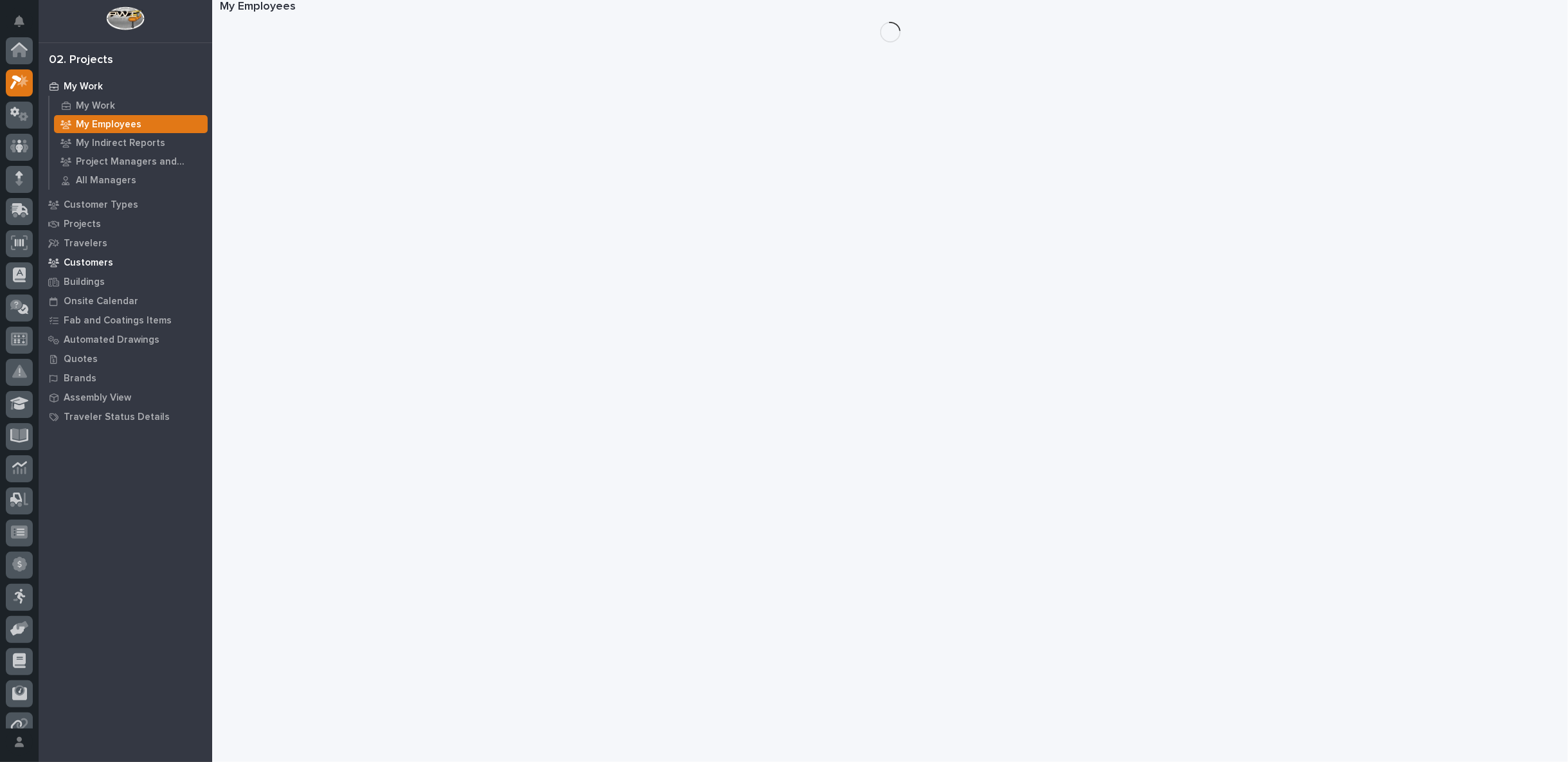
scroll to position [32, 0]
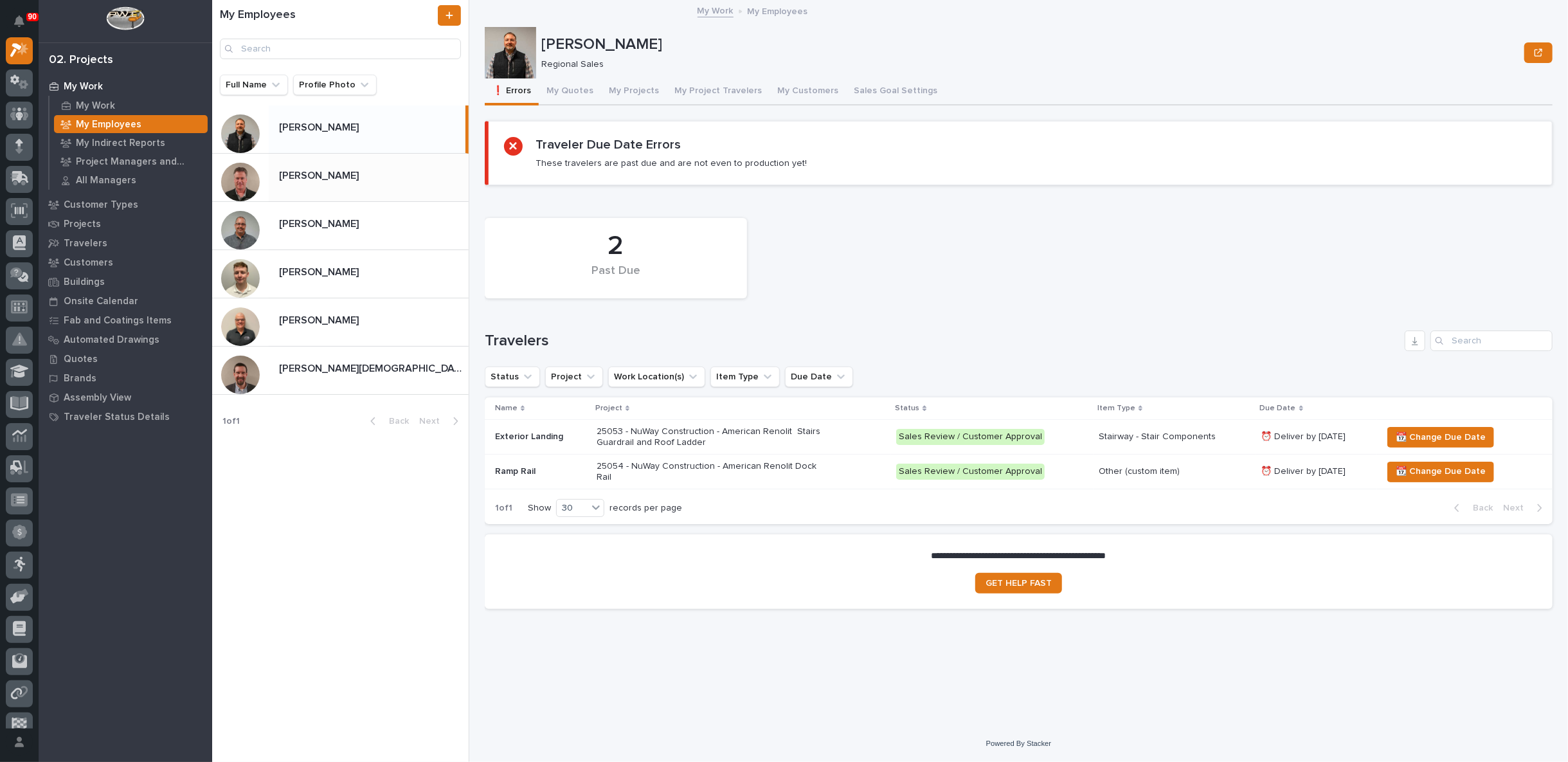
click at [316, 184] on div "[PERSON_NAME] [PERSON_NAME]" at bounding box center [368, 177] width 200 height 25
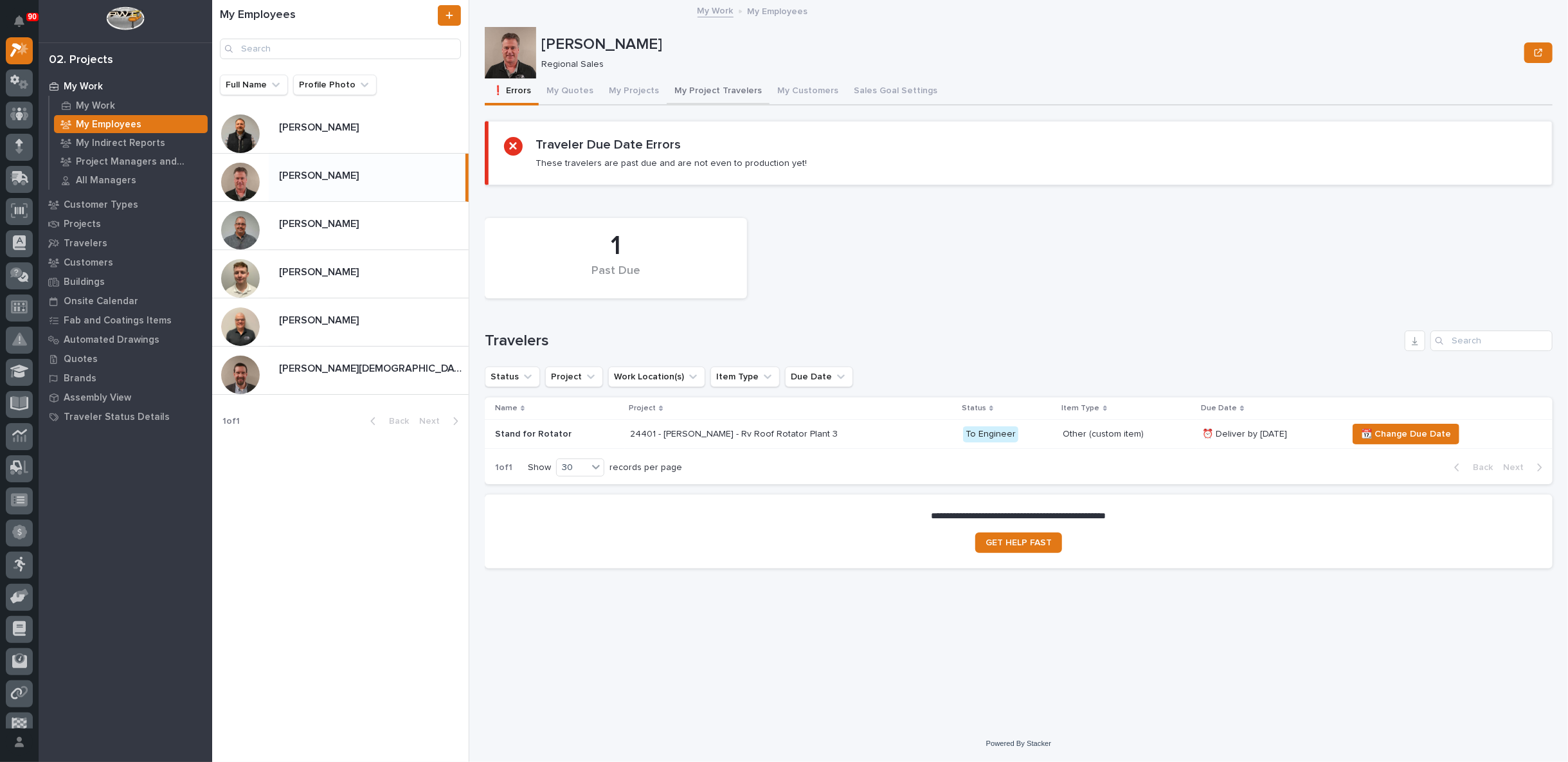
click at [690, 88] on button "My Project Travelers" at bounding box center [717, 91] width 102 height 27
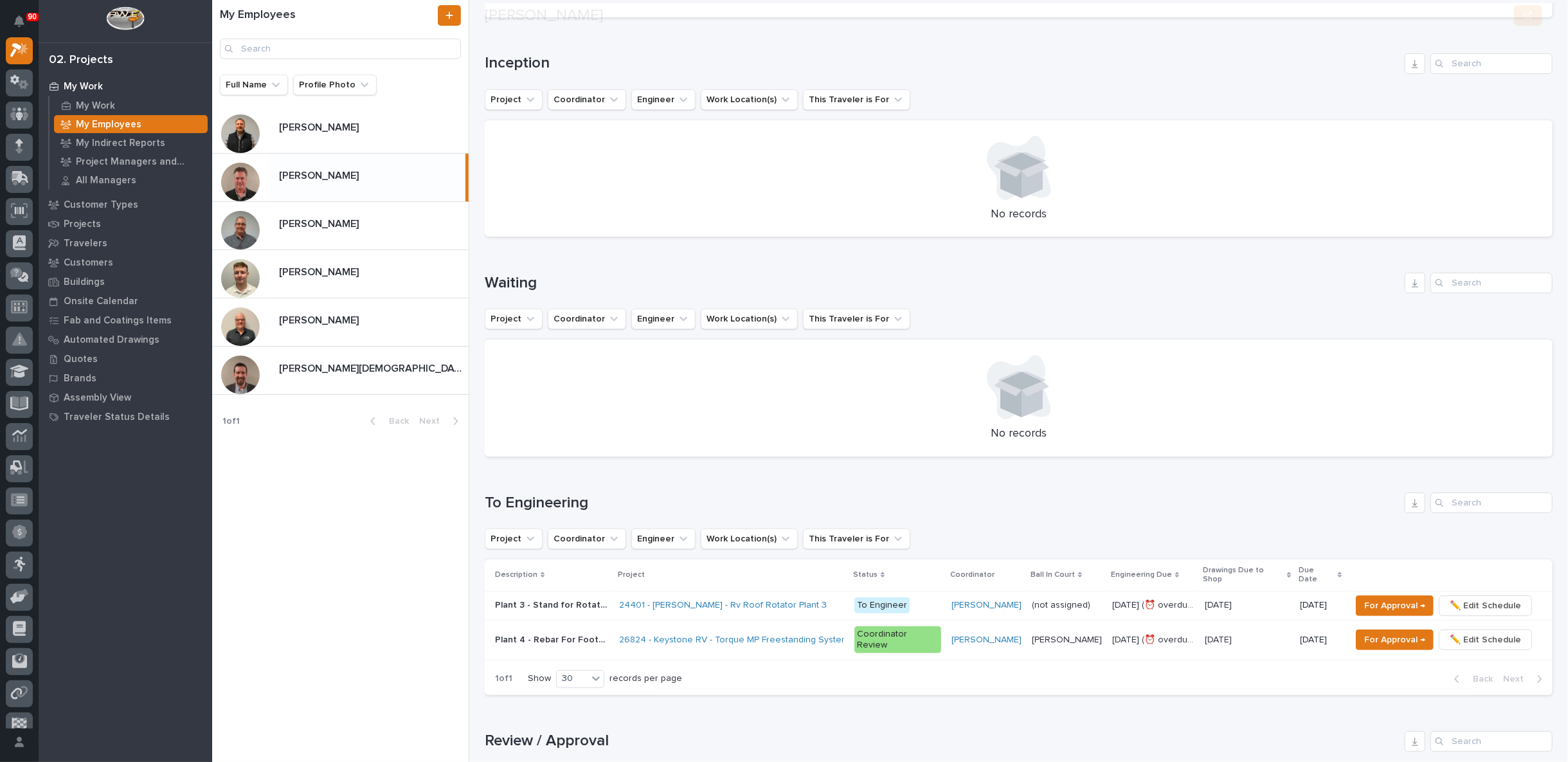
scroll to position [357, 0]
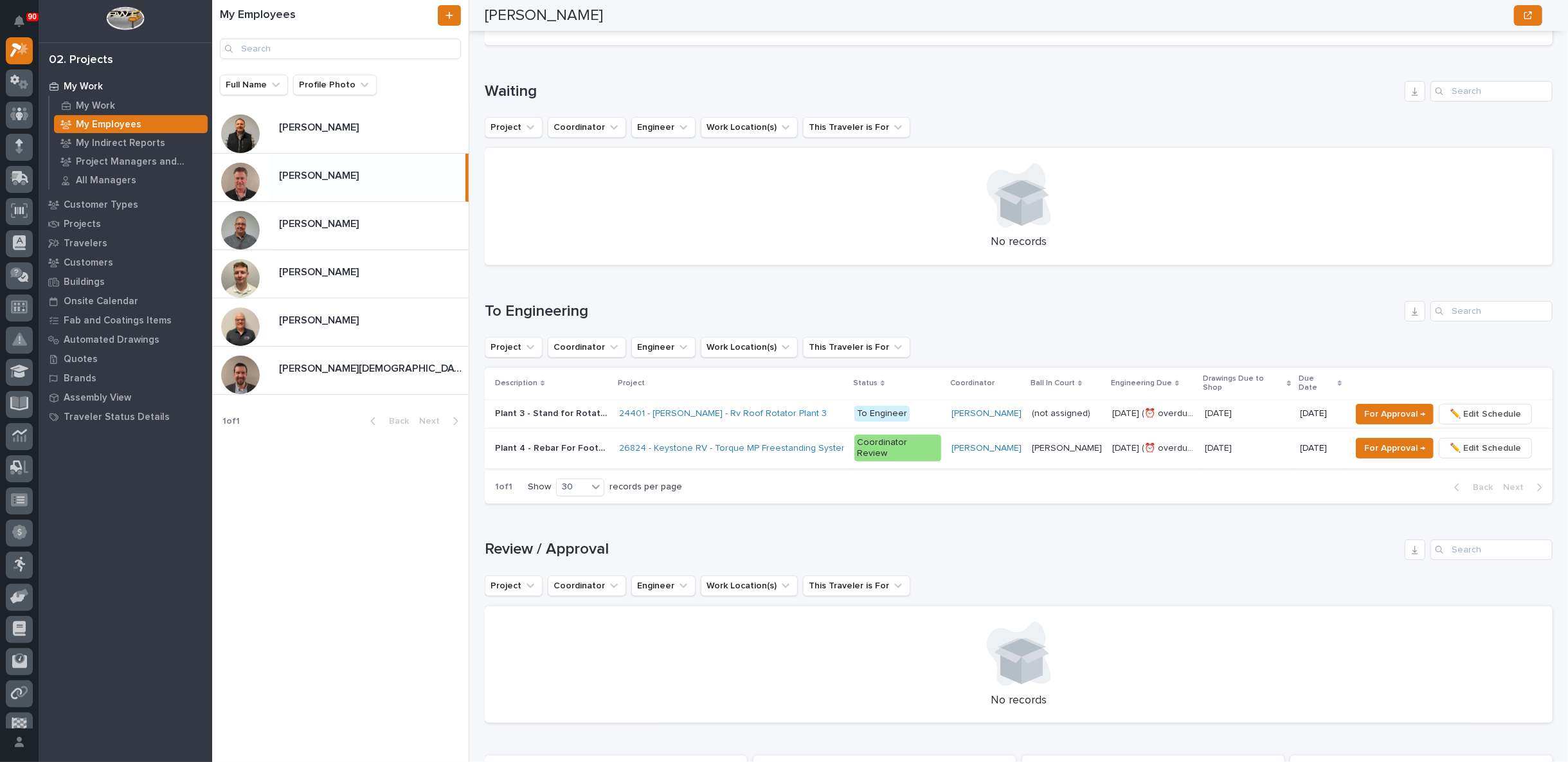
click at [1486, 441] on span "✏️ Edit Schedule" at bounding box center [1485, 448] width 72 height 16
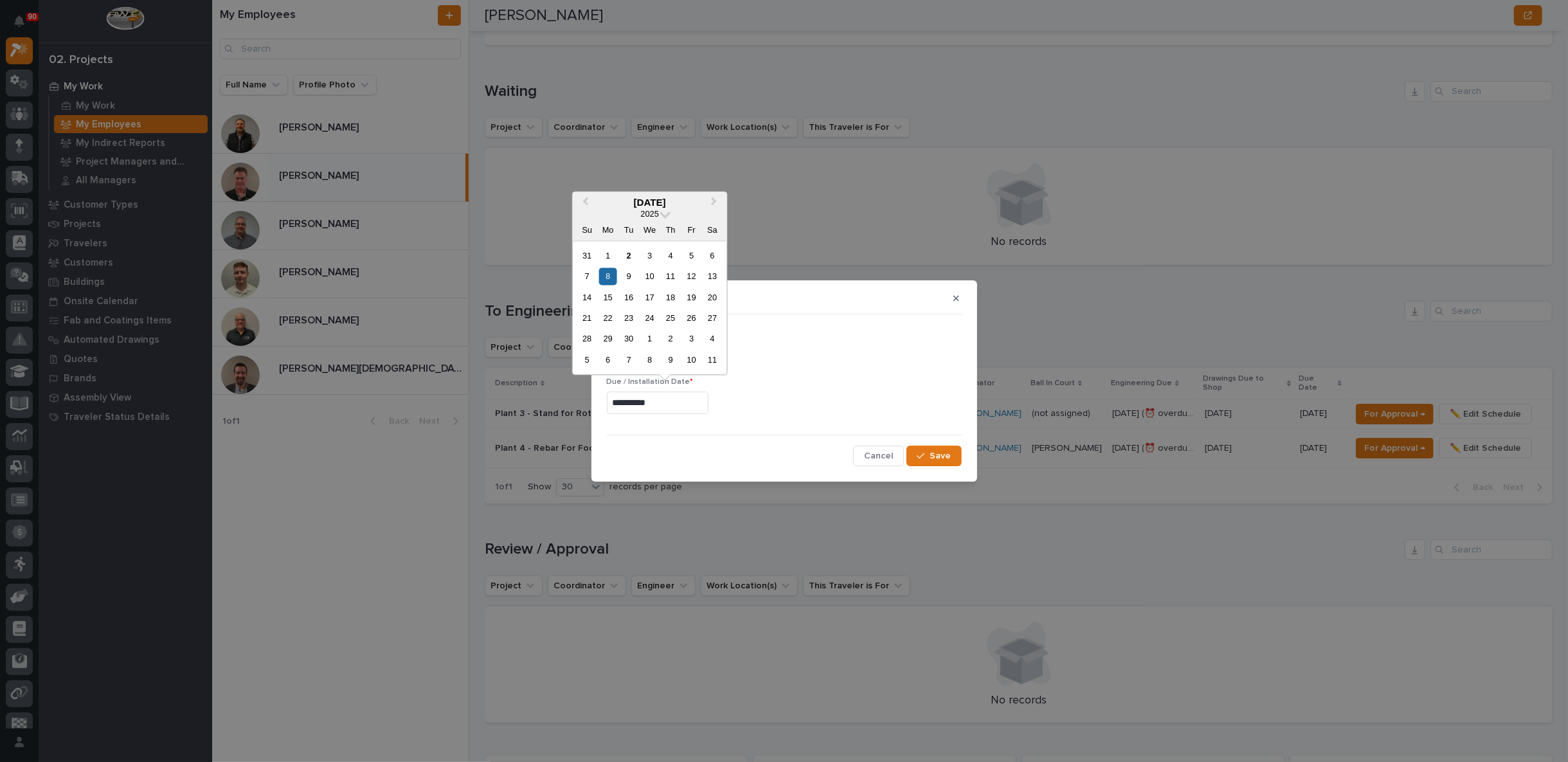
click at [670, 401] on input "**********" at bounding box center [657, 402] width 102 height 22
click at [692, 256] on div "5" at bounding box center [691, 255] width 18 height 18
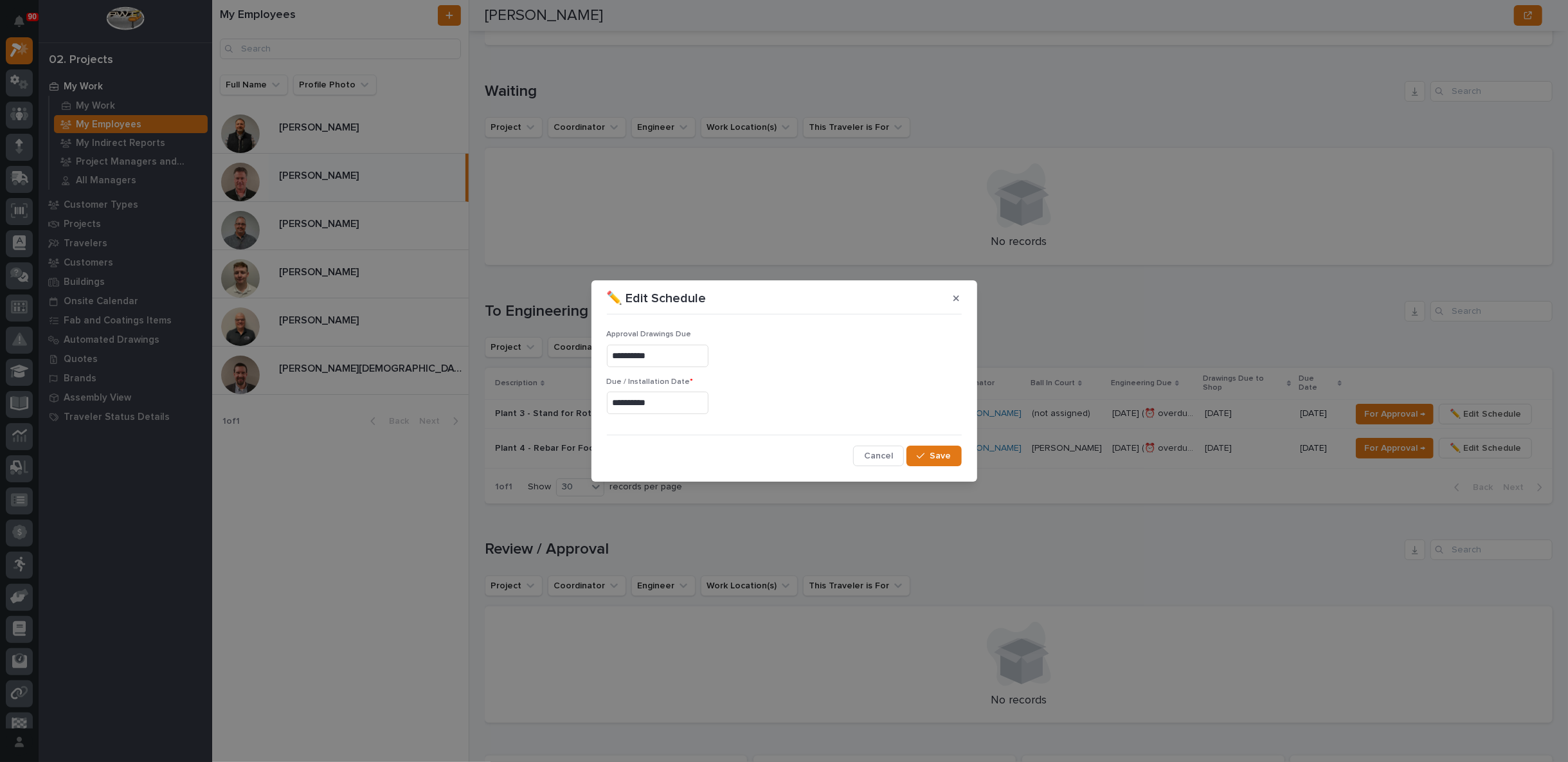
type input "**********"
click at [946, 450] on span "Save" at bounding box center [940, 456] width 21 height 11
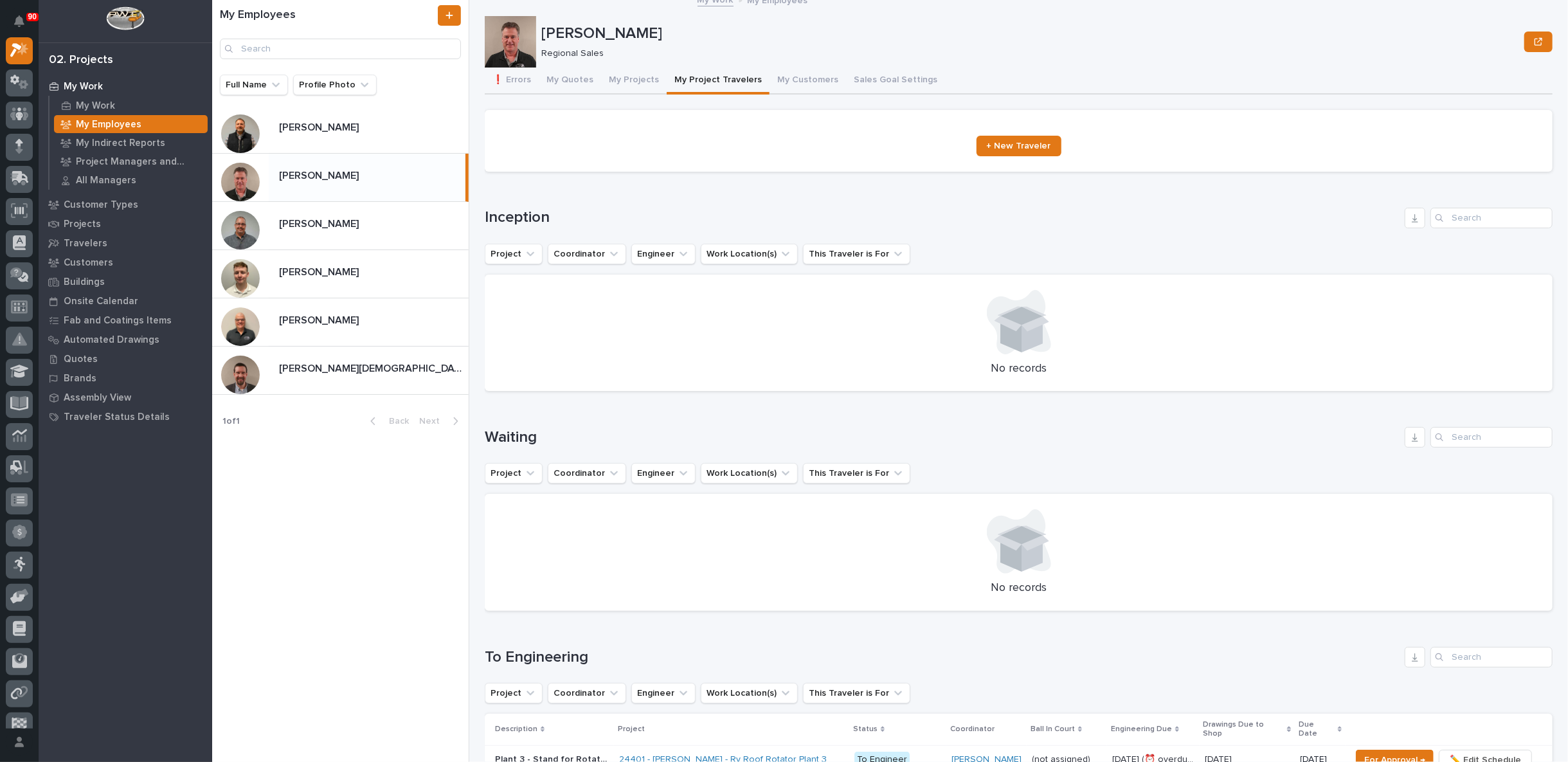
scroll to position [0, 0]
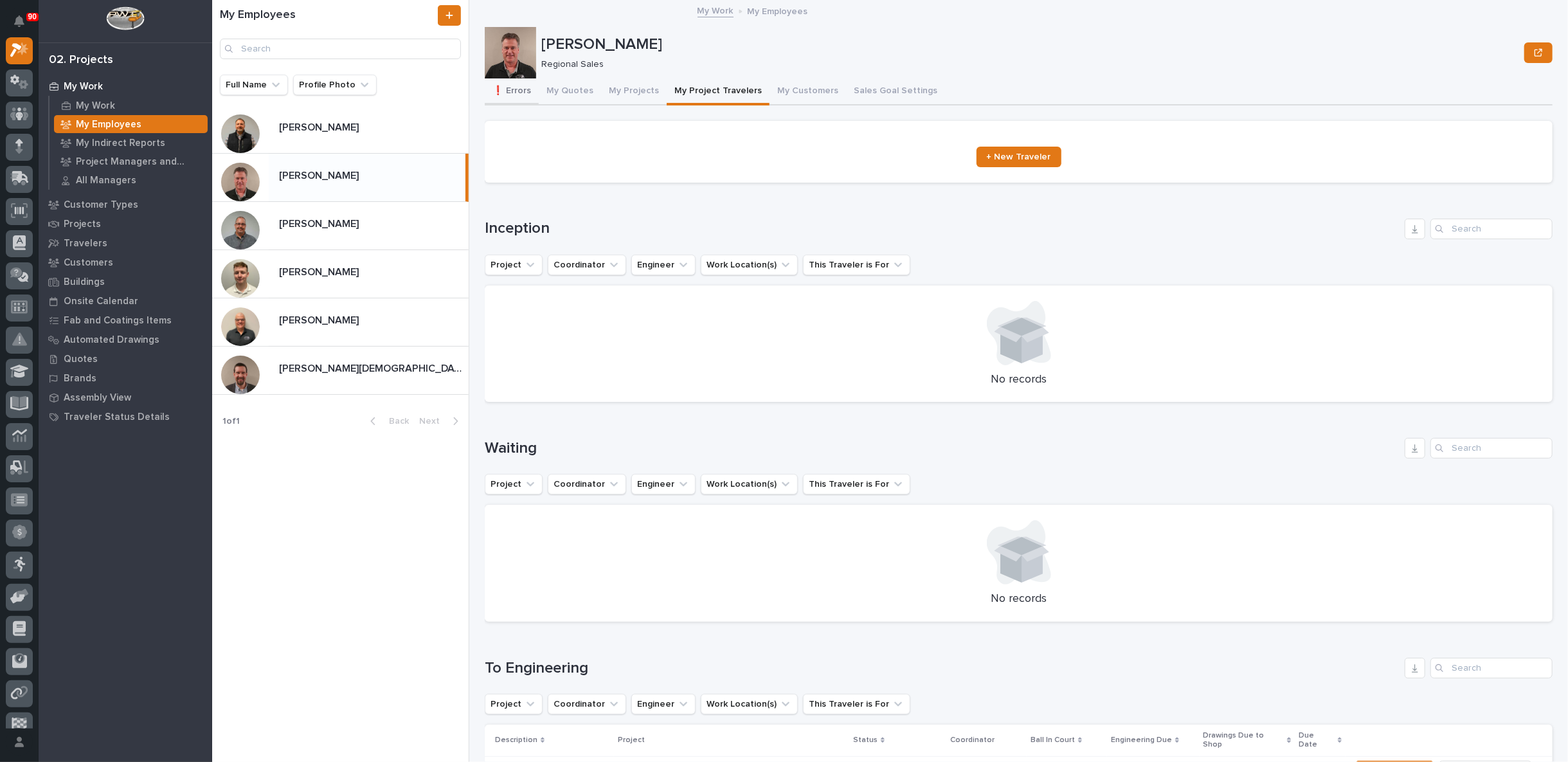
click at [515, 86] on button "❗ Errors" at bounding box center [511, 91] width 54 height 27
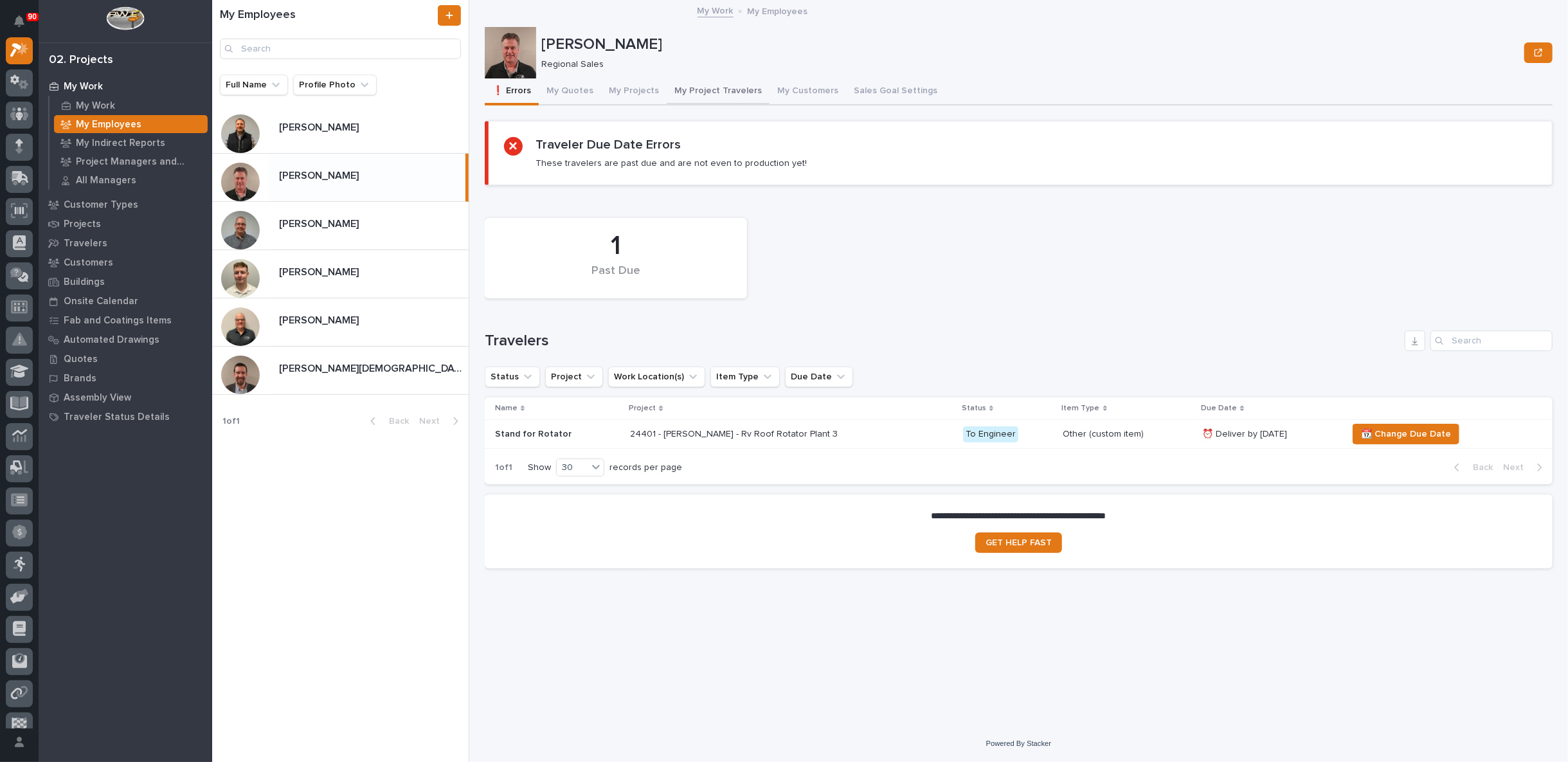
click at [707, 90] on button "My Project Travelers" at bounding box center [717, 91] width 102 height 27
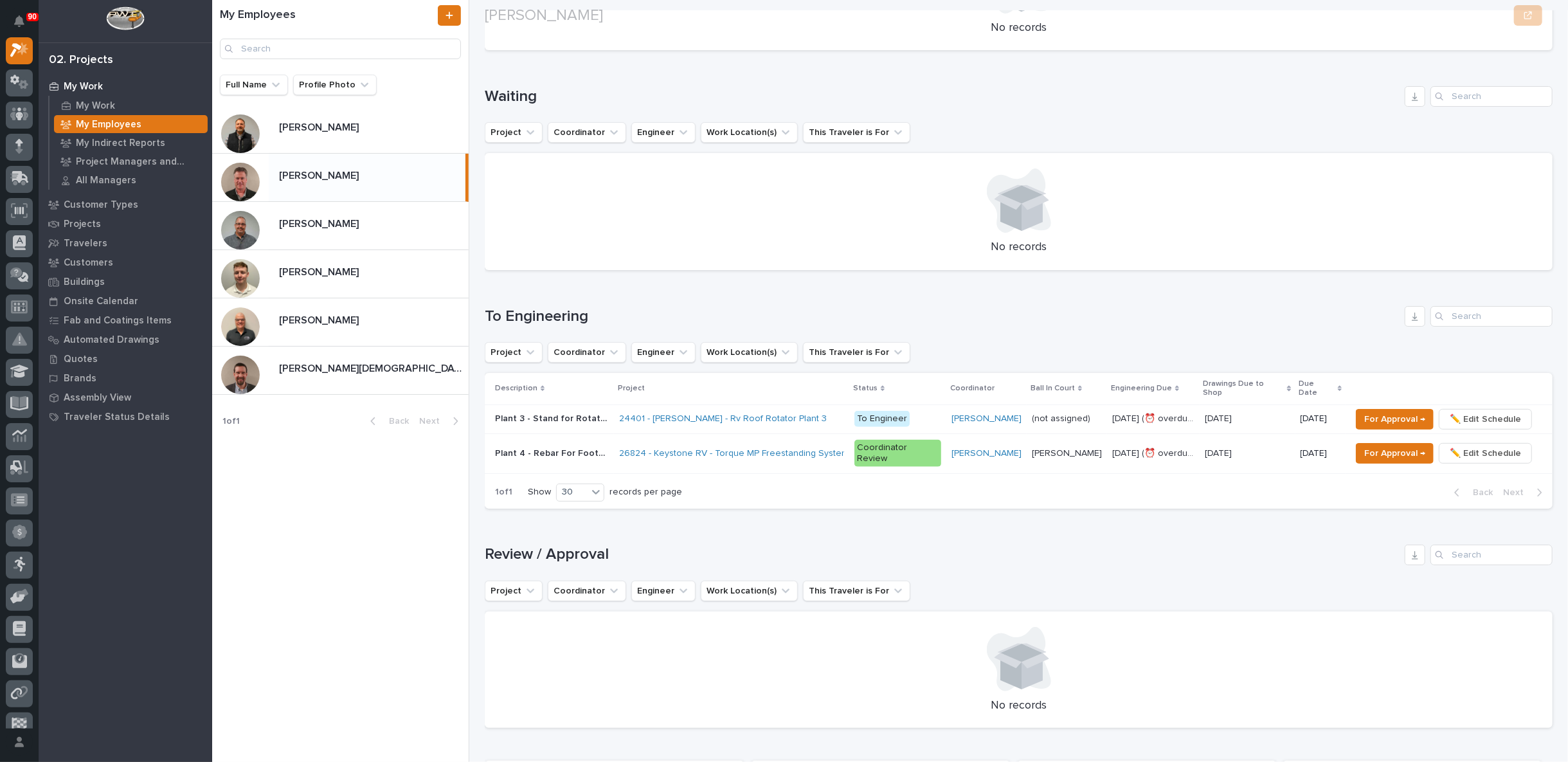
scroll to position [571, 0]
